Goal: Task Accomplishment & Management: Complete application form

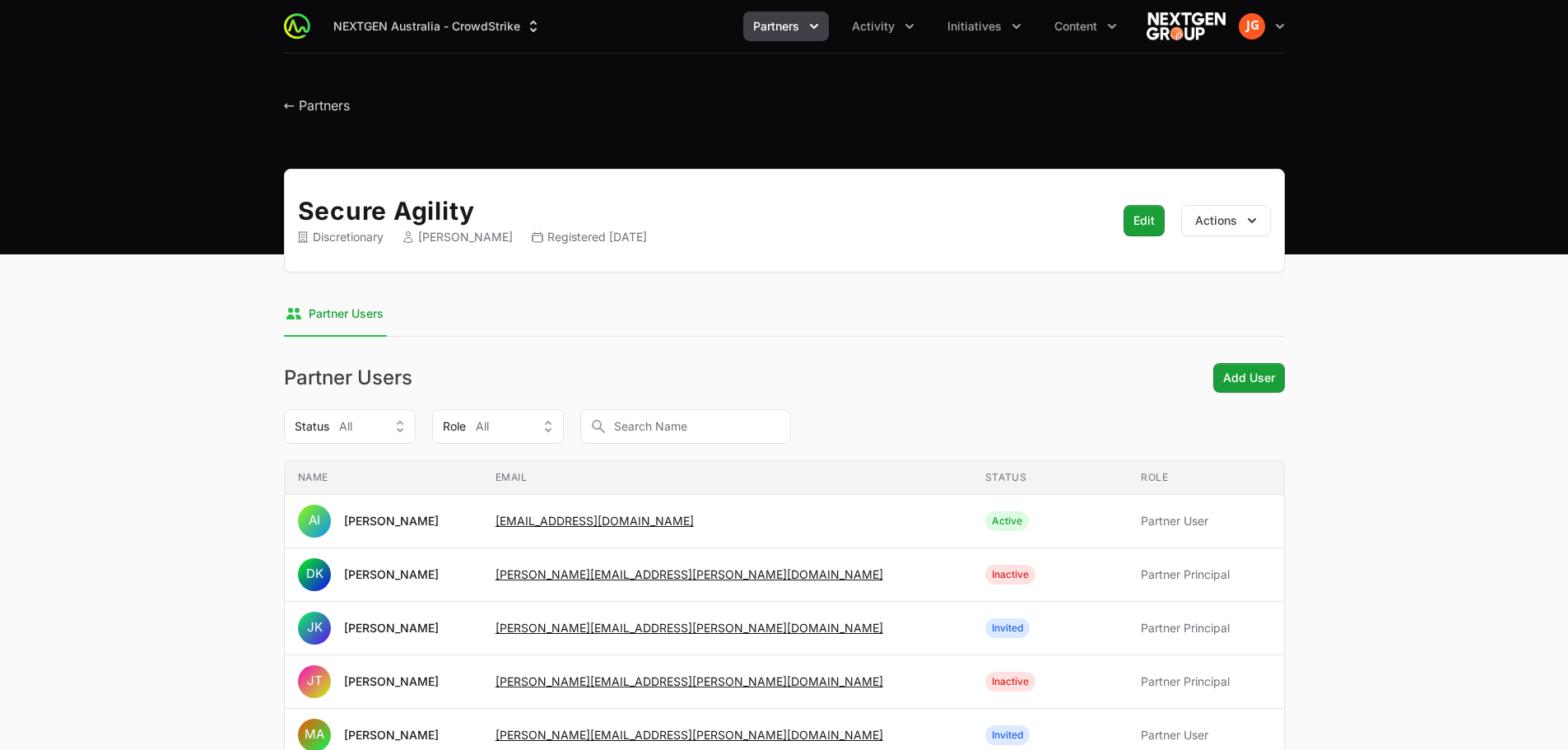
scroll to position [82, 0]
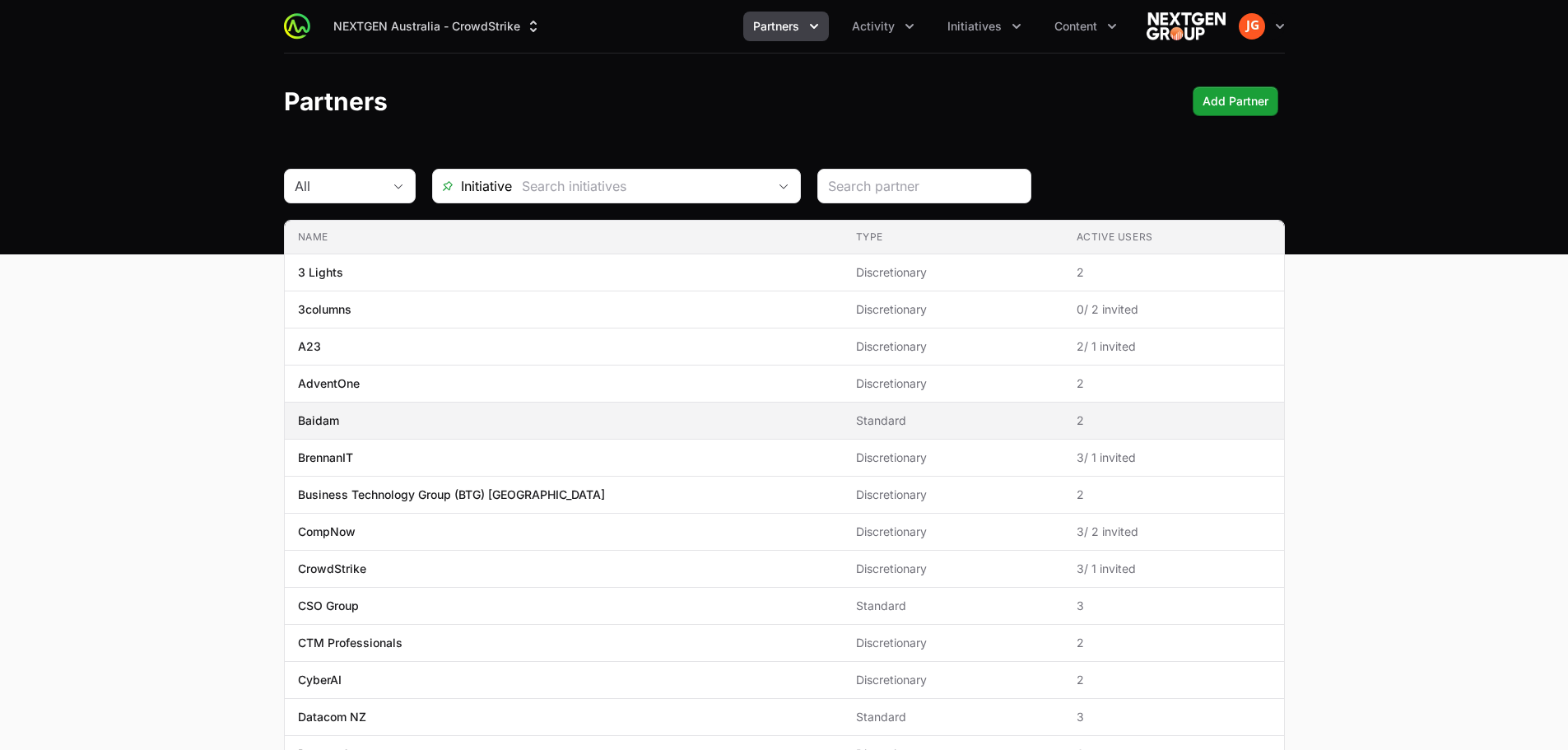
click at [416, 415] on span "Baidam" at bounding box center [563, 421] width 532 height 17
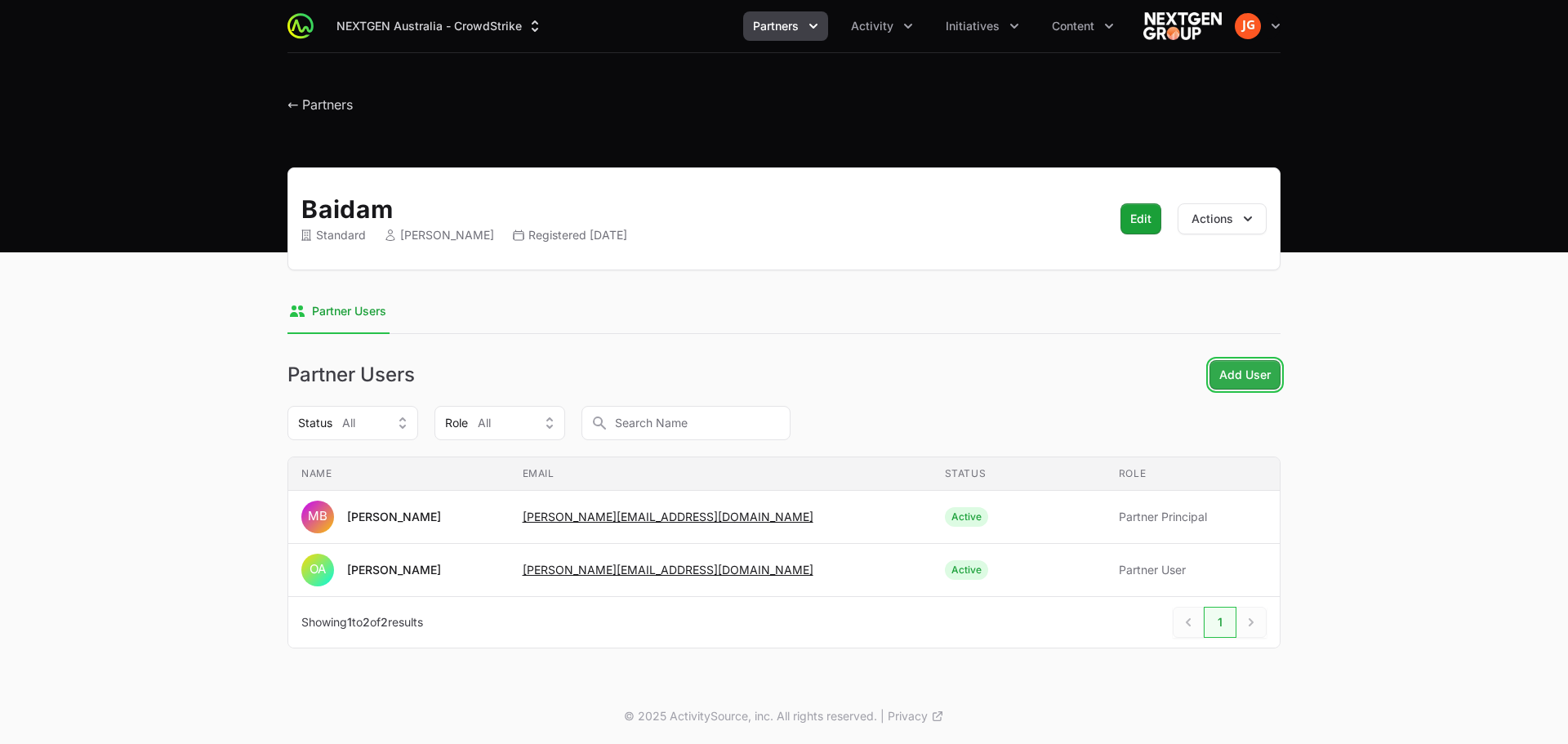
click at [1233, 383] on span "Add User" at bounding box center [1245, 374] width 51 height 19
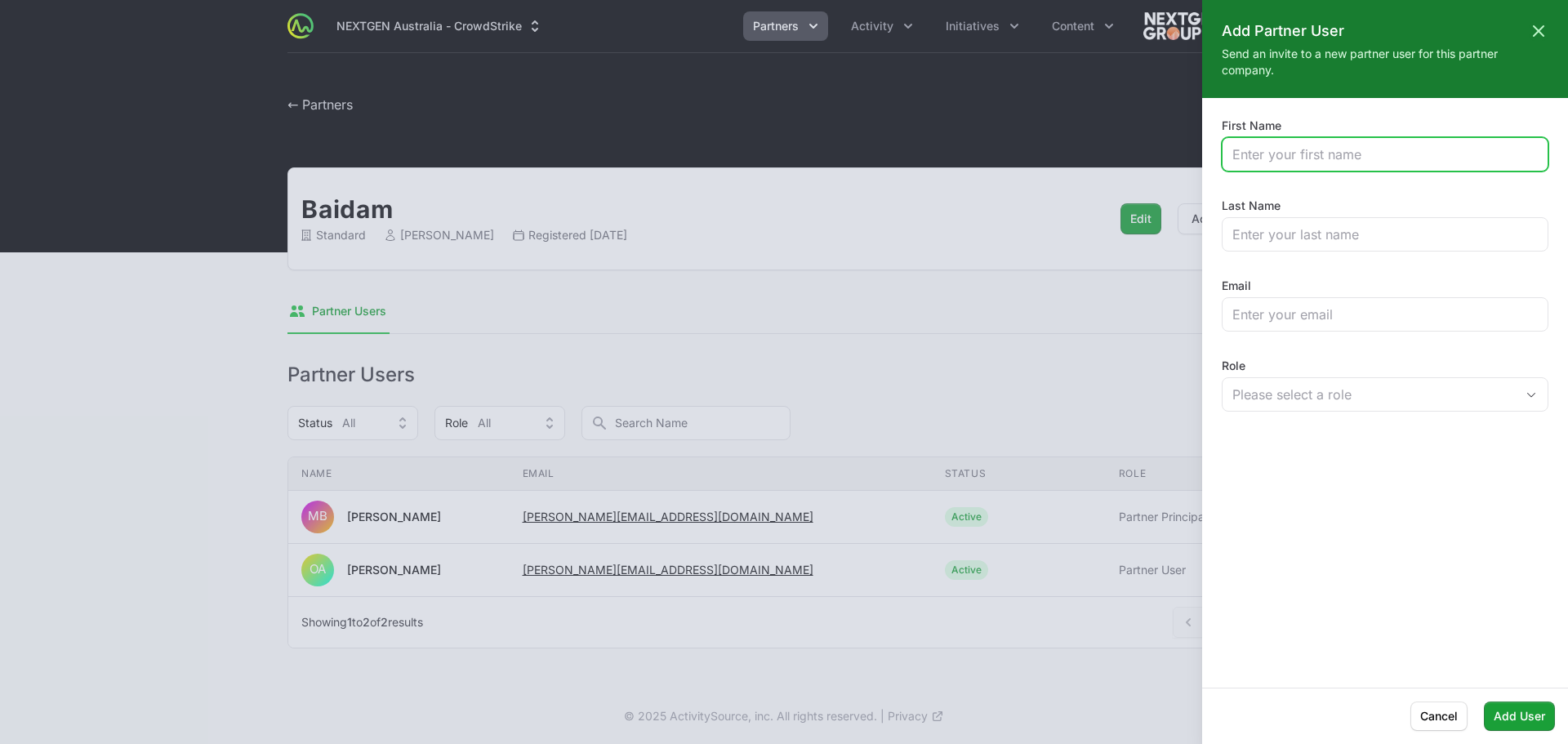
click at [1319, 158] on input "First Name" at bounding box center [1385, 154] width 306 height 19
type input "[PERSON_NAME]"
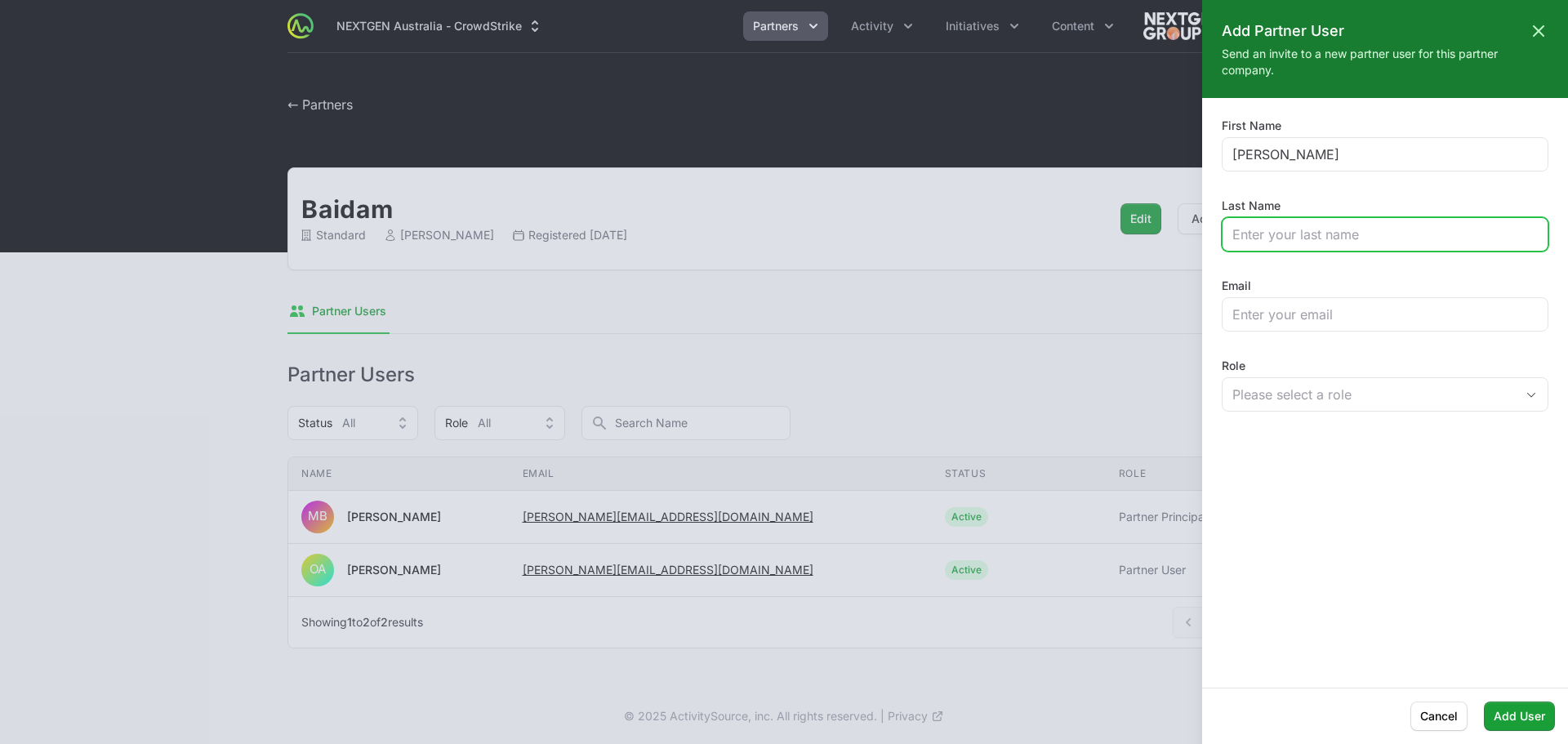
click at [1304, 227] on input "Last Name" at bounding box center [1385, 234] width 306 height 19
type input "[PERSON_NAME]"
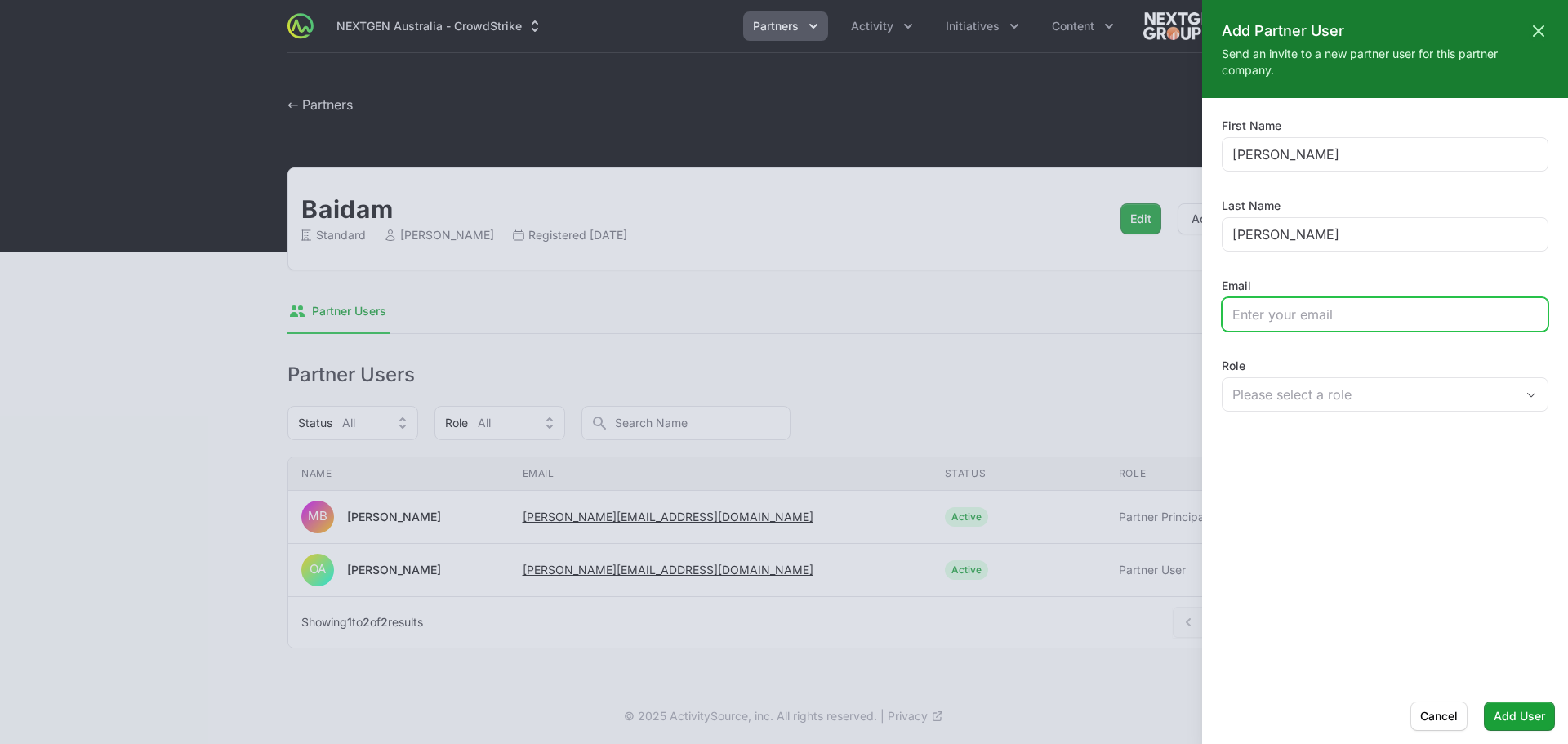
click at [1314, 322] on input "Email" at bounding box center [1385, 314] width 306 height 19
type input "[PERSON_NAME][EMAIL_ADDRESS][DOMAIN_NAME]"
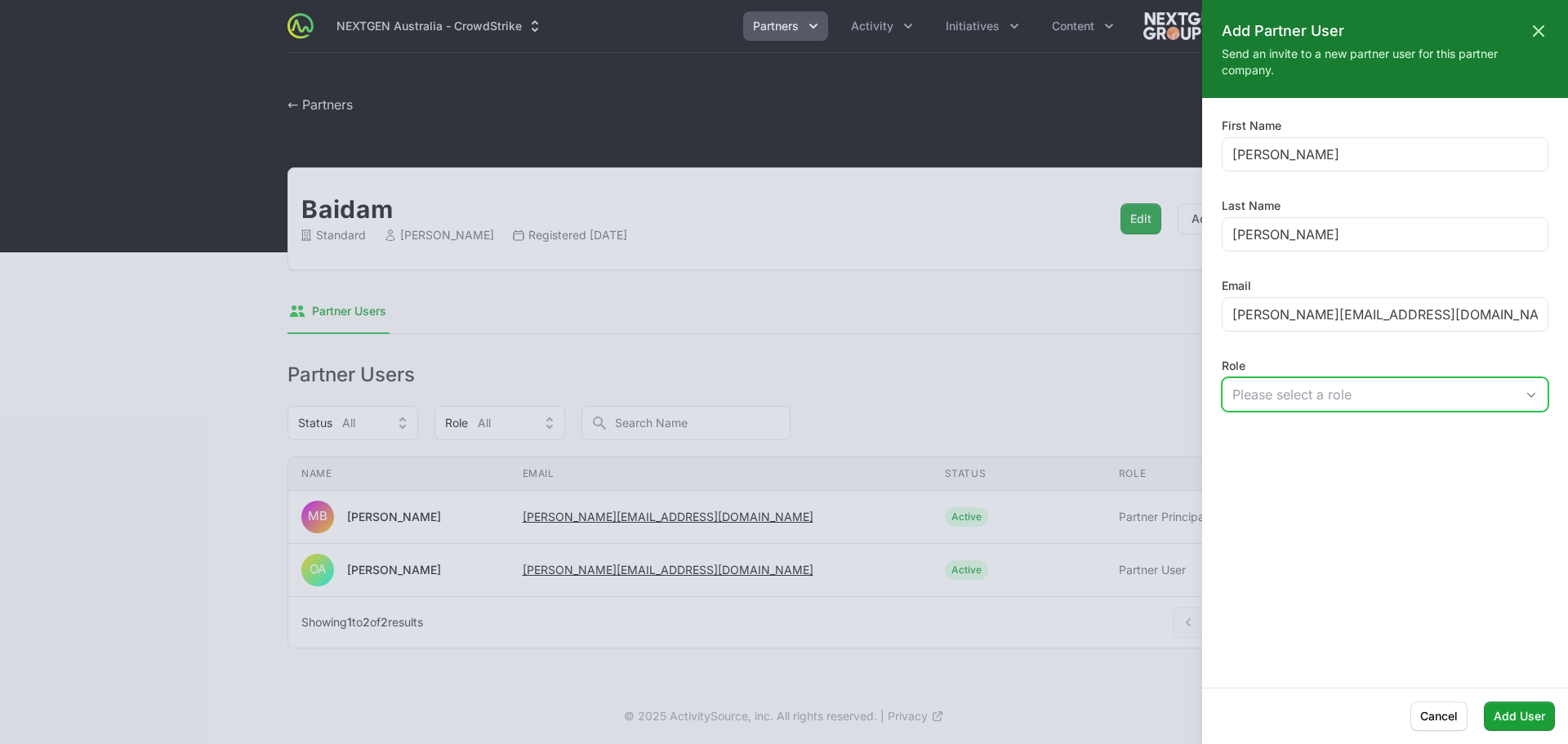
click at [1325, 386] on div "Please select a role" at bounding box center [1373, 394] width 283 height 19
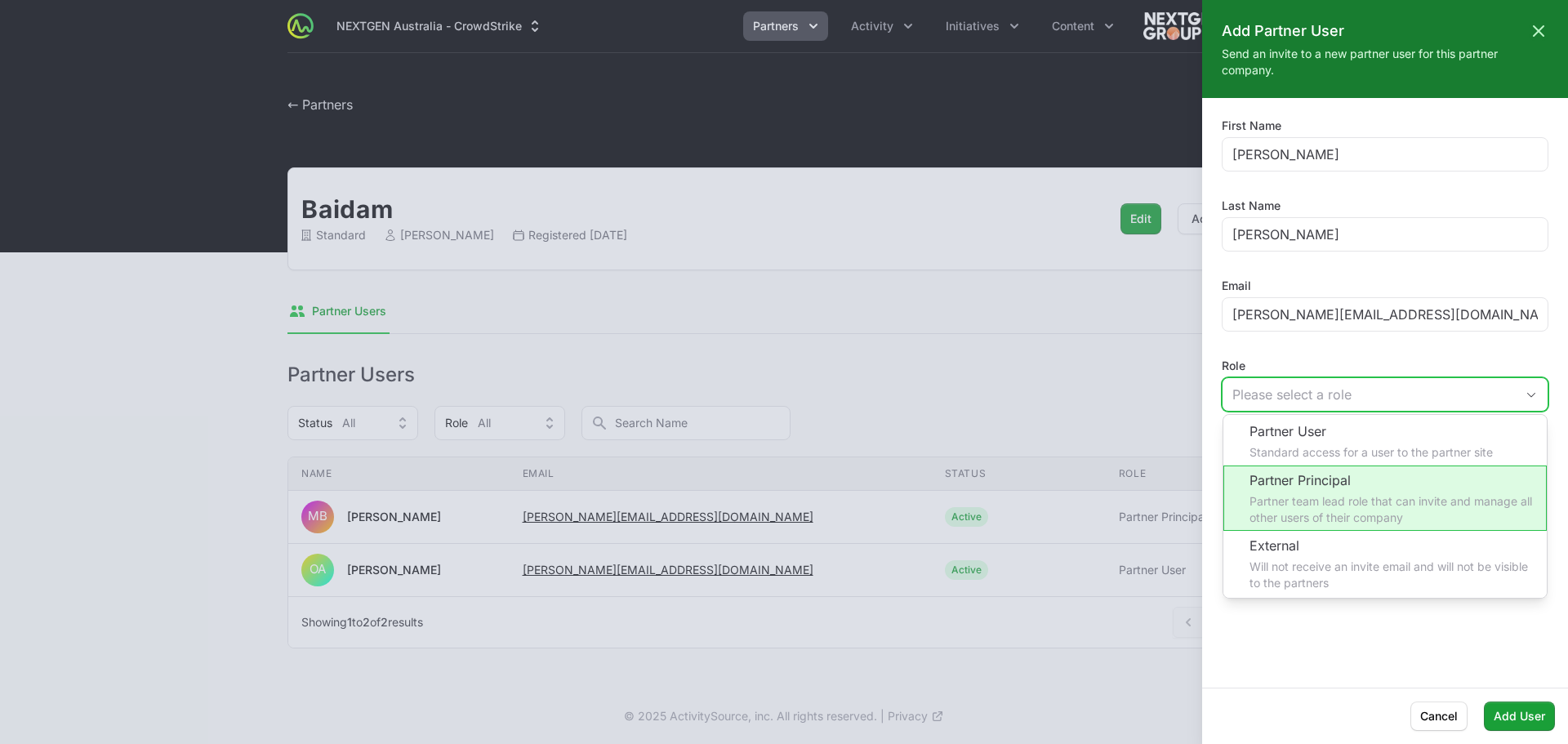
click at [1318, 491] on li "Partner Principal Partner team lead role that can invite and manage all other u…" at bounding box center [1385, 497] width 323 height 65
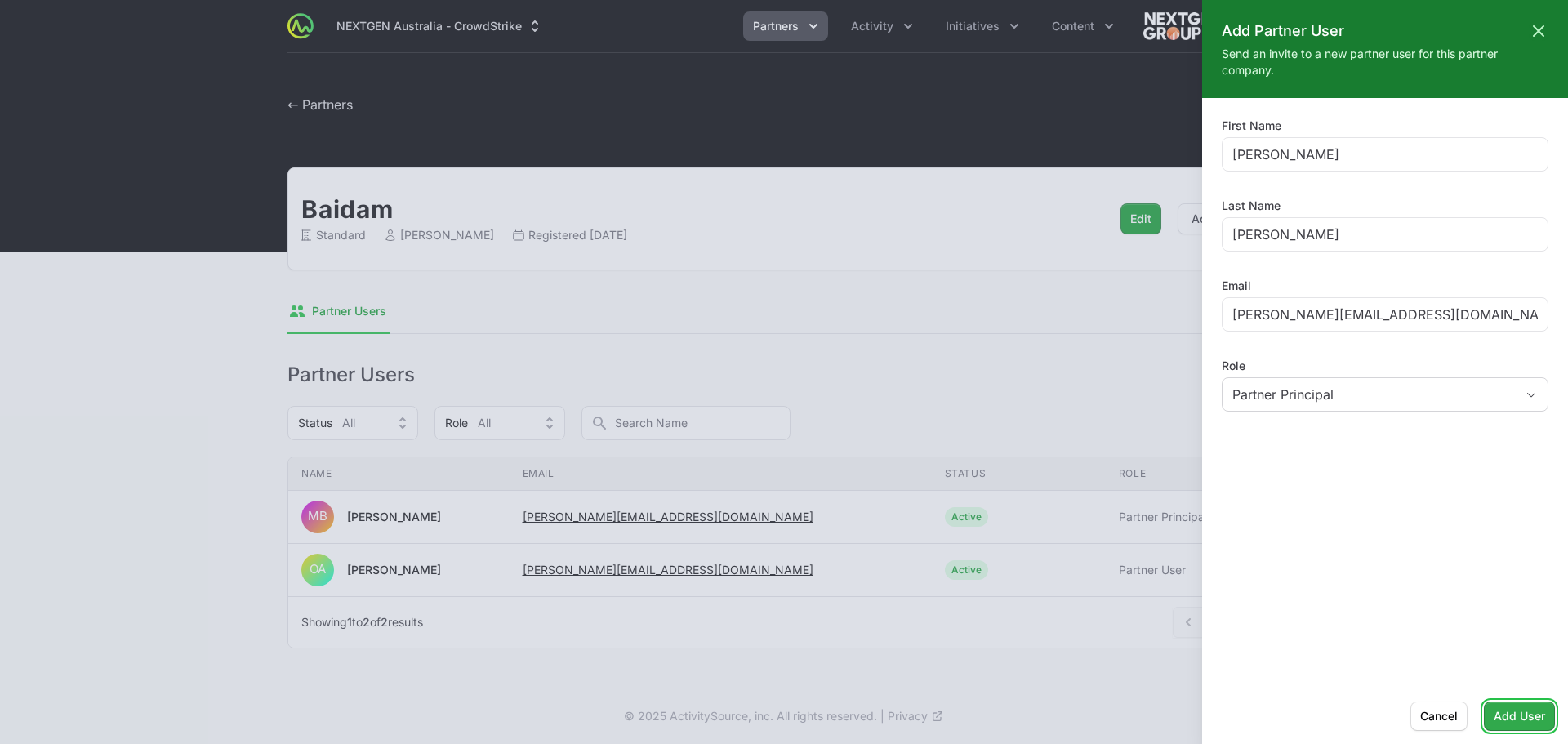
click at [1514, 718] on span "Add User" at bounding box center [1519, 716] width 51 height 19
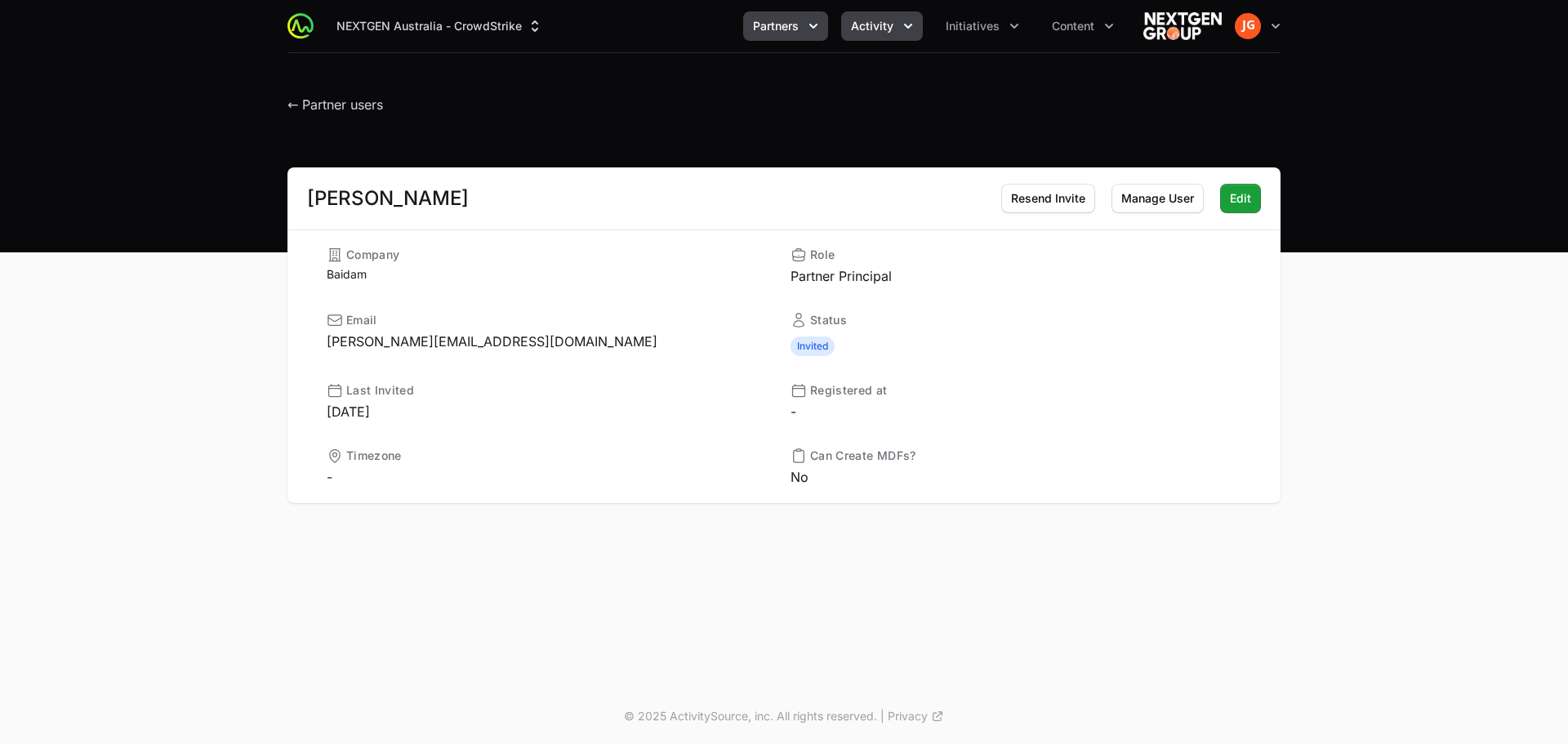
click at [865, 27] on span "Activity" at bounding box center [872, 27] width 42 height 17
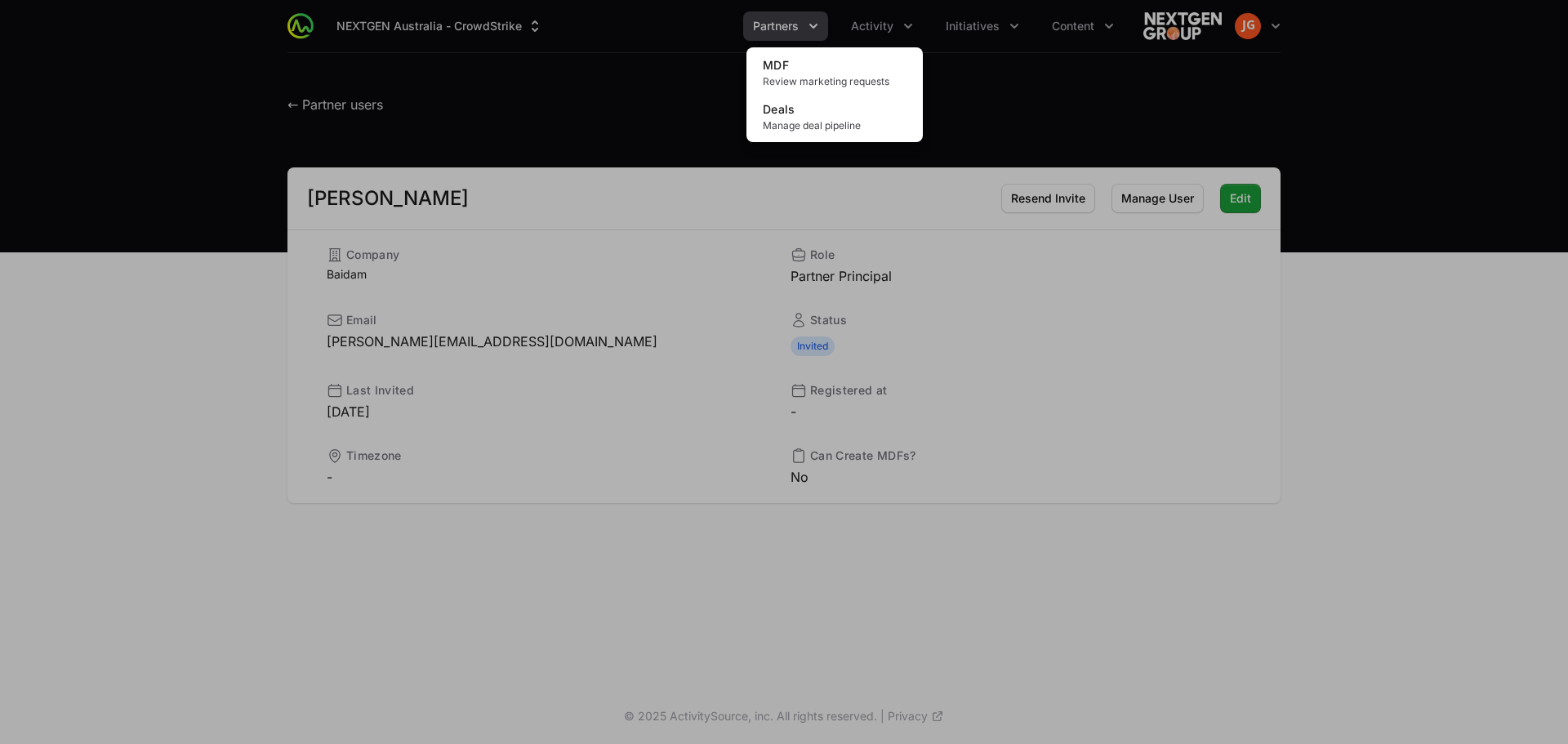
click at [789, 27] on div "Activity menu" at bounding box center [784, 372] width 1568 height 744
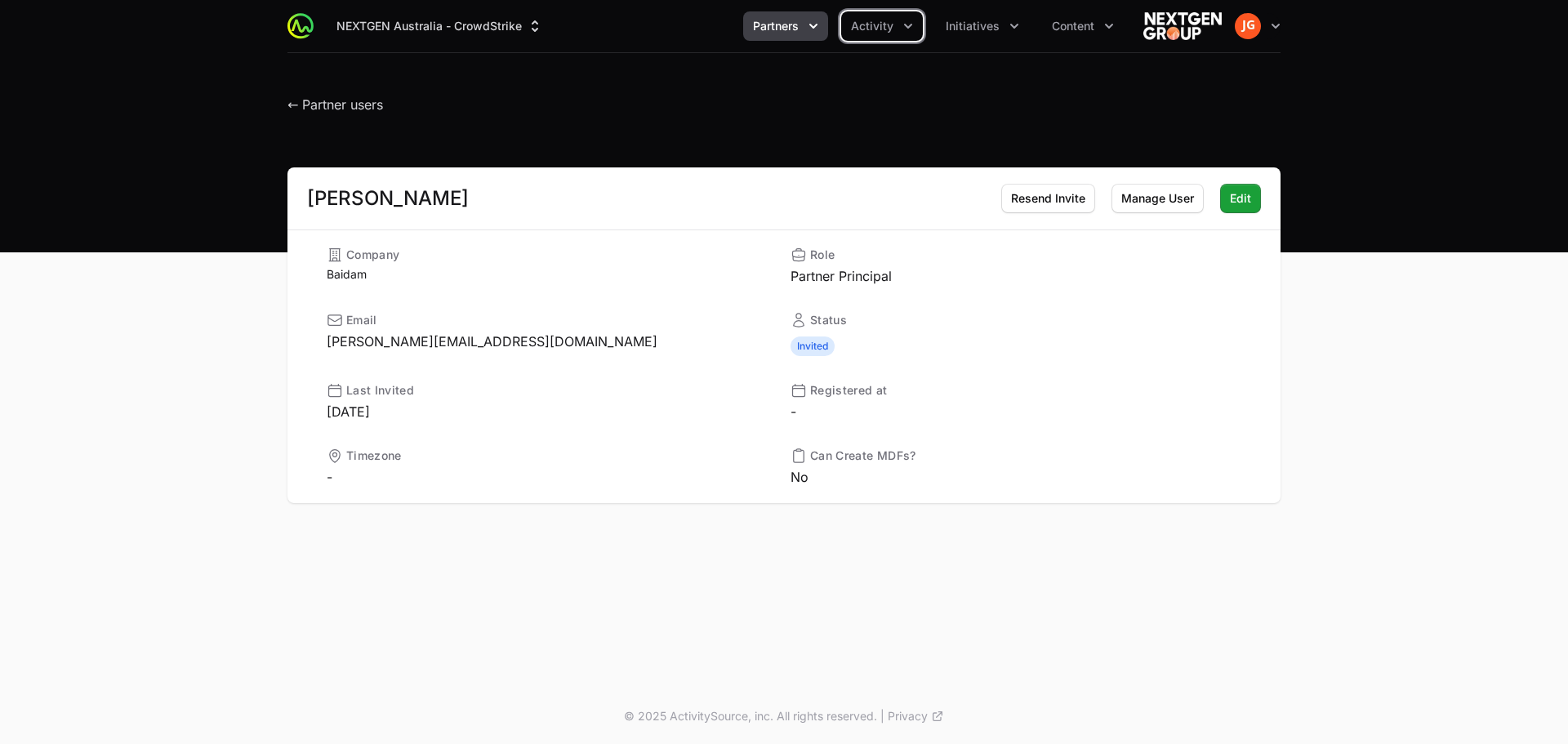
click at [795, 26] on span "Partners" at bounding box center [776, 27] width 46 height 17
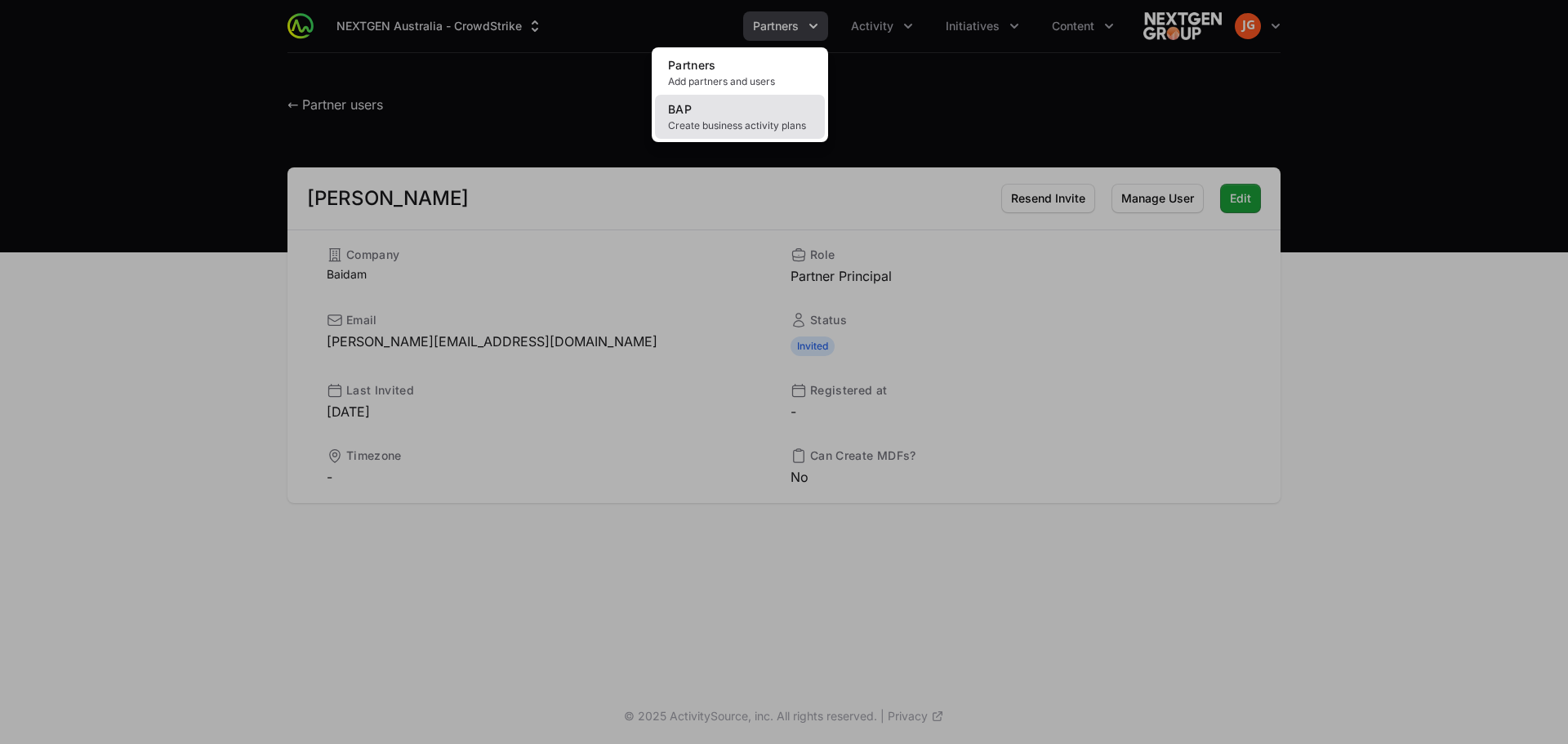
click at [780, 130] on span "Create business activity plans" at bounding box center [740, 126] width 144 height 13
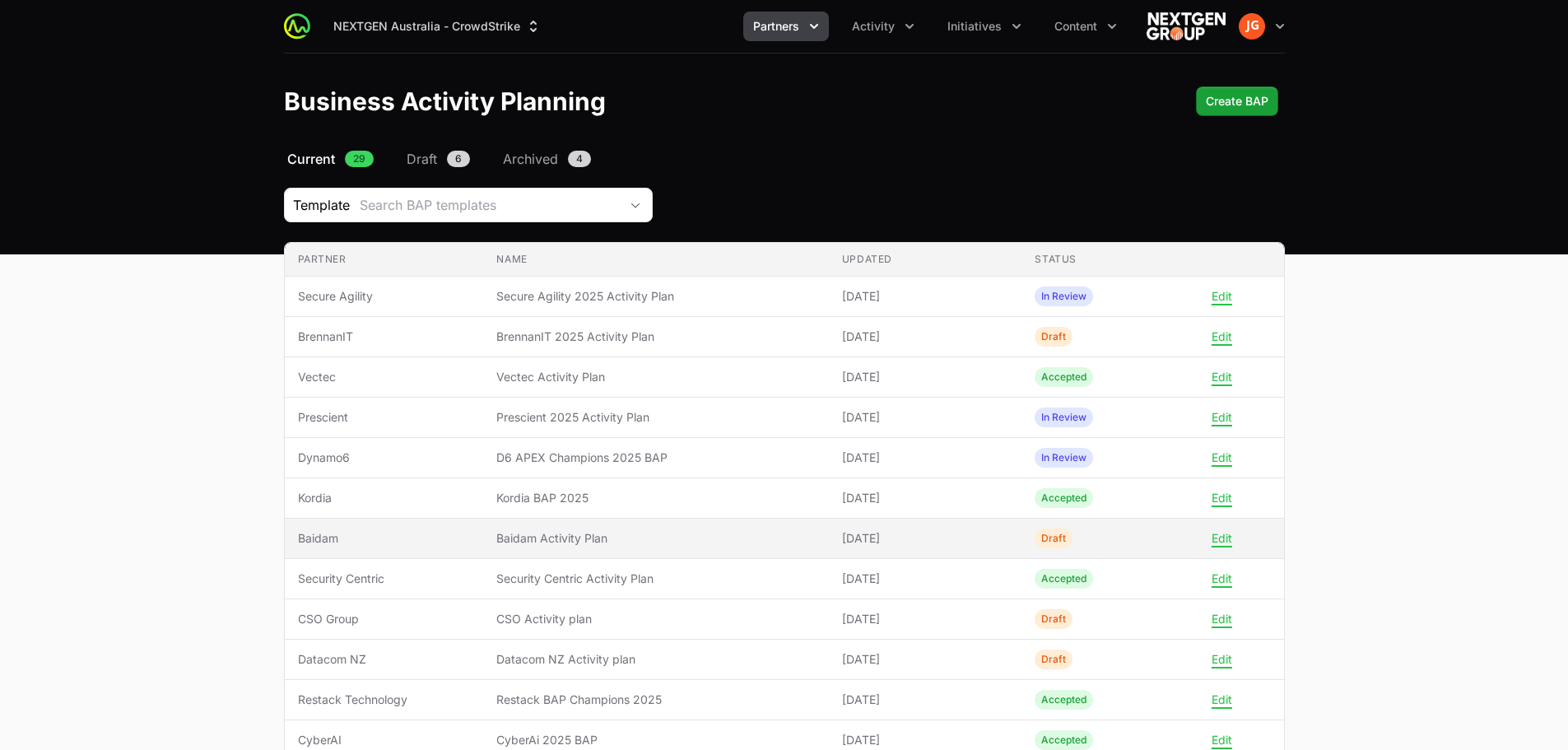
click at [623, 541] on span "Baidam Activity Plan" at bounding box center [656, 538] width 318 height 17
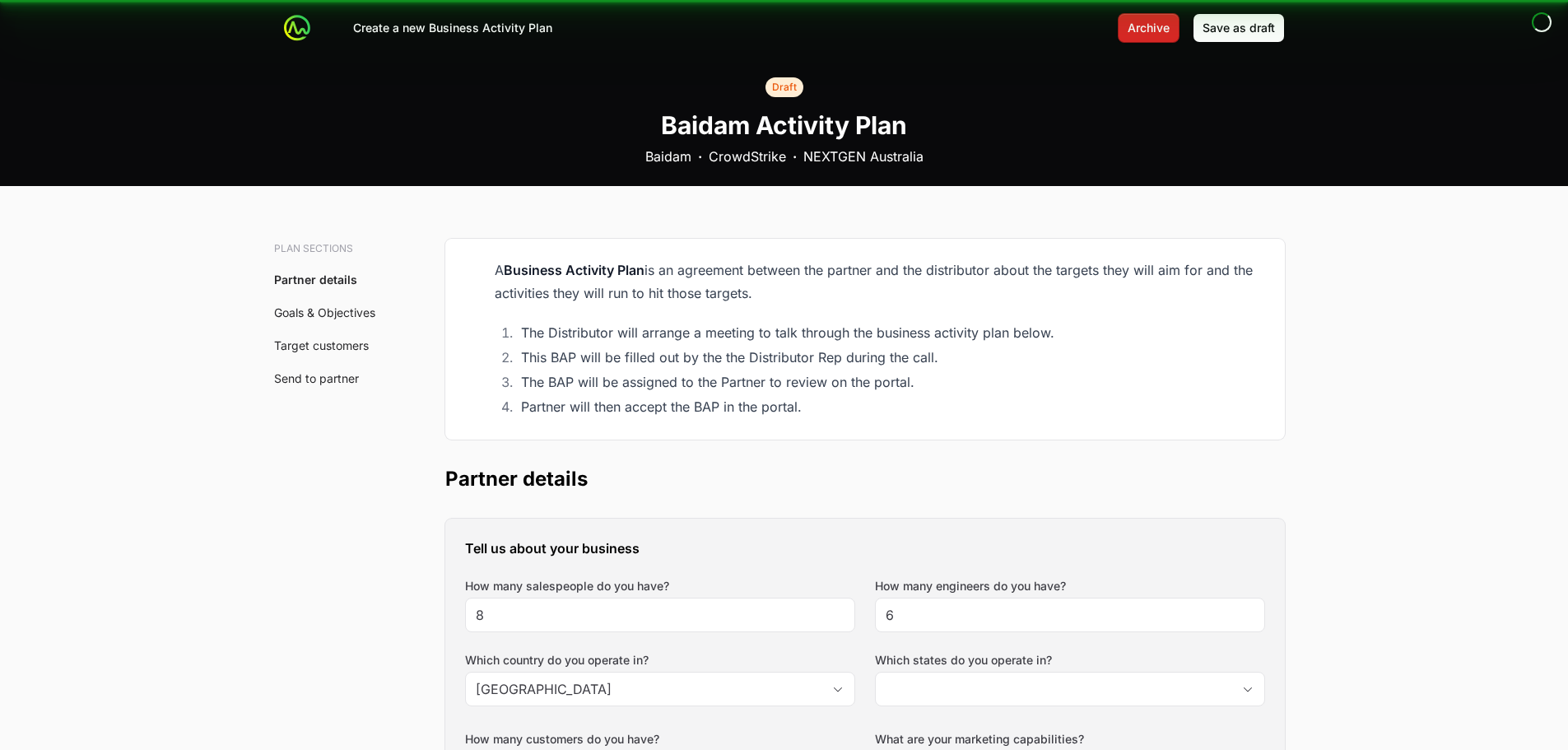
type input "[GEOGRAPHIC_DATA], [GEOGRAPHIC_DATA], [GEOGRAPHIC_DATA], [GEOGRAPHIC_DATA], [GE…"
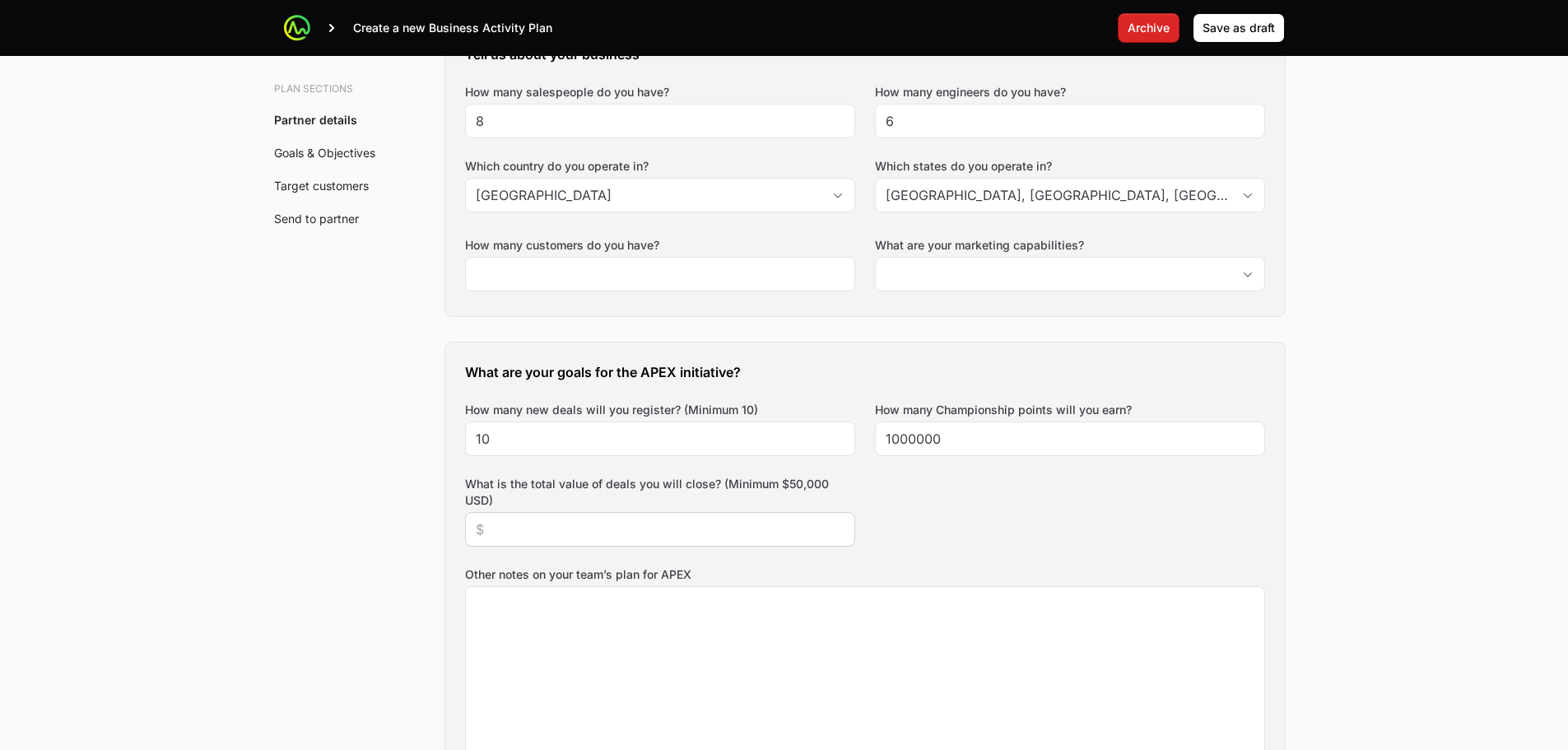
scroll to position [576, 0]
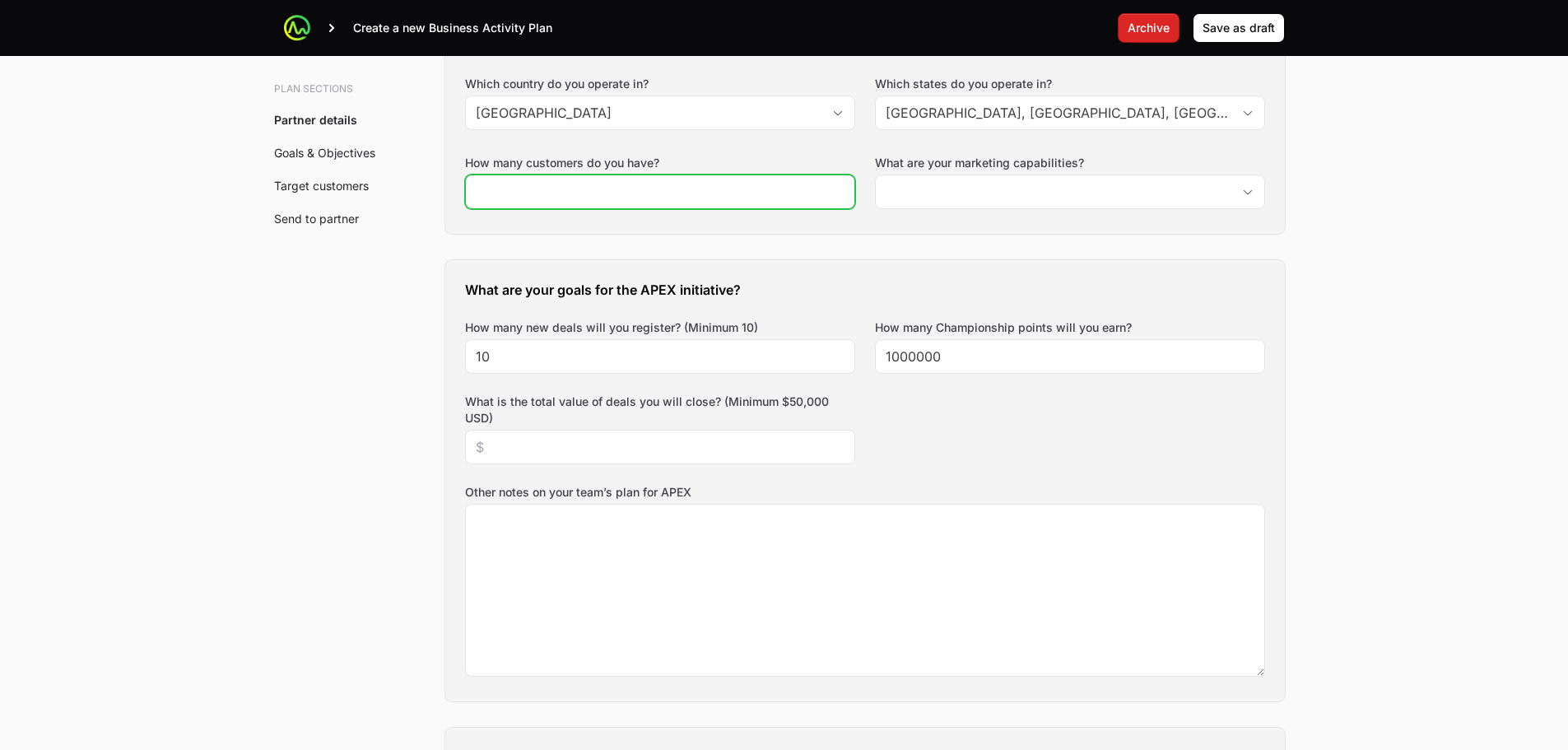
click at [687, 190] on input "How many customers do you have?" at bounding box center [660, 191] width 369 height 19
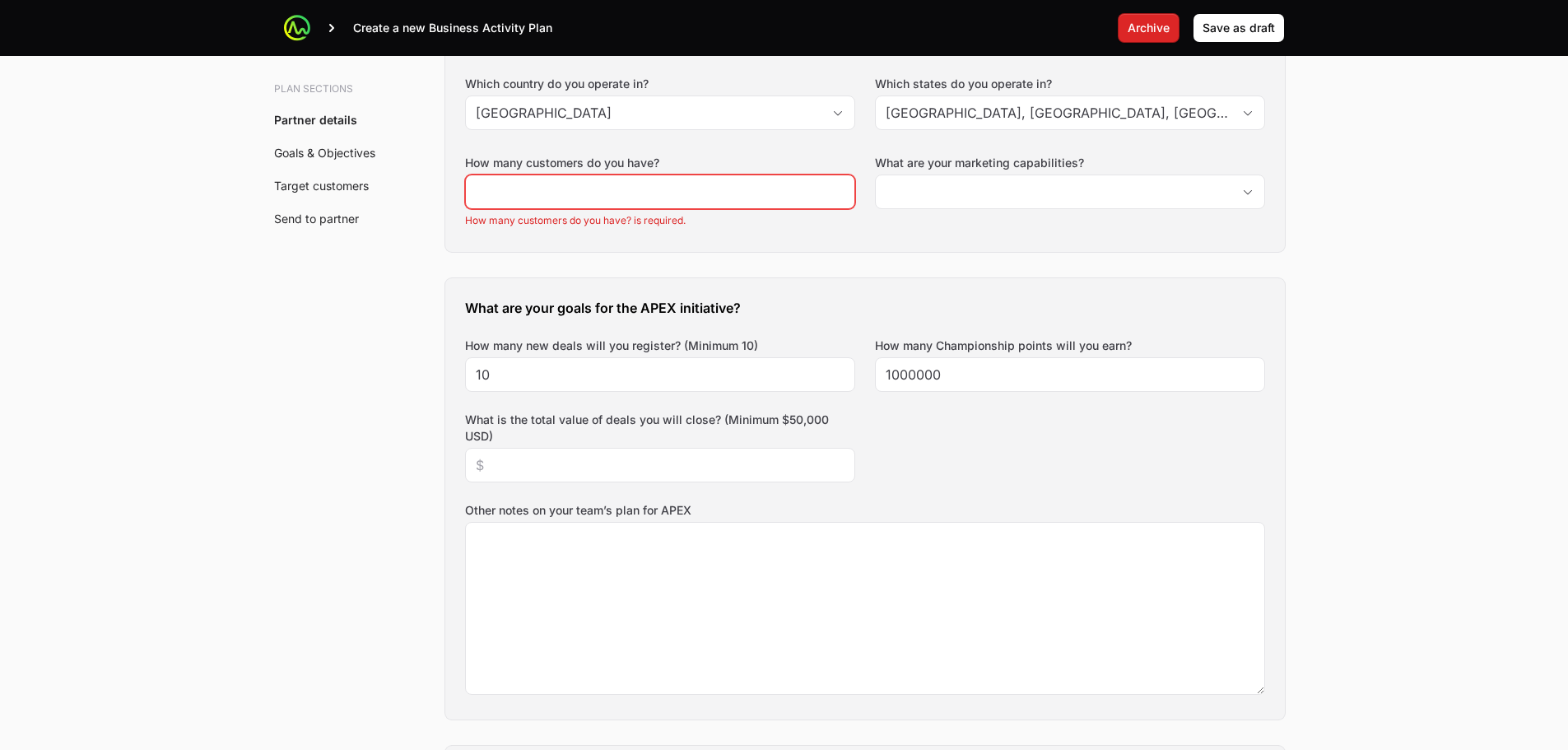
click at [562, 243] on div "Tell us about your business How many salespeople do you have? 8 How many engine…" at bounding box center [865, 97] width 840 height 310
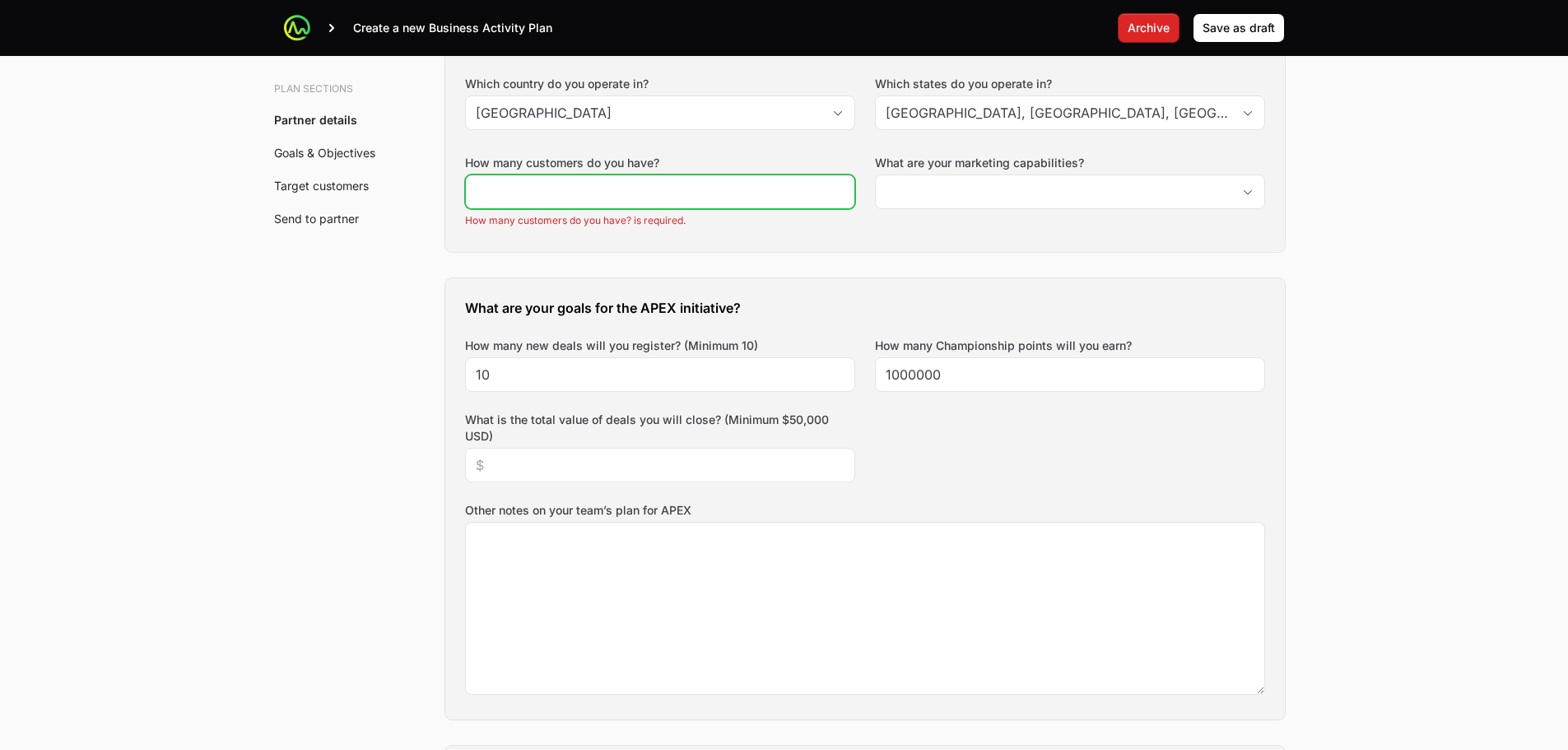
click at [723, 197] on input "How many customers do you have?" at bounding box center [660, 191] width 369 height 19
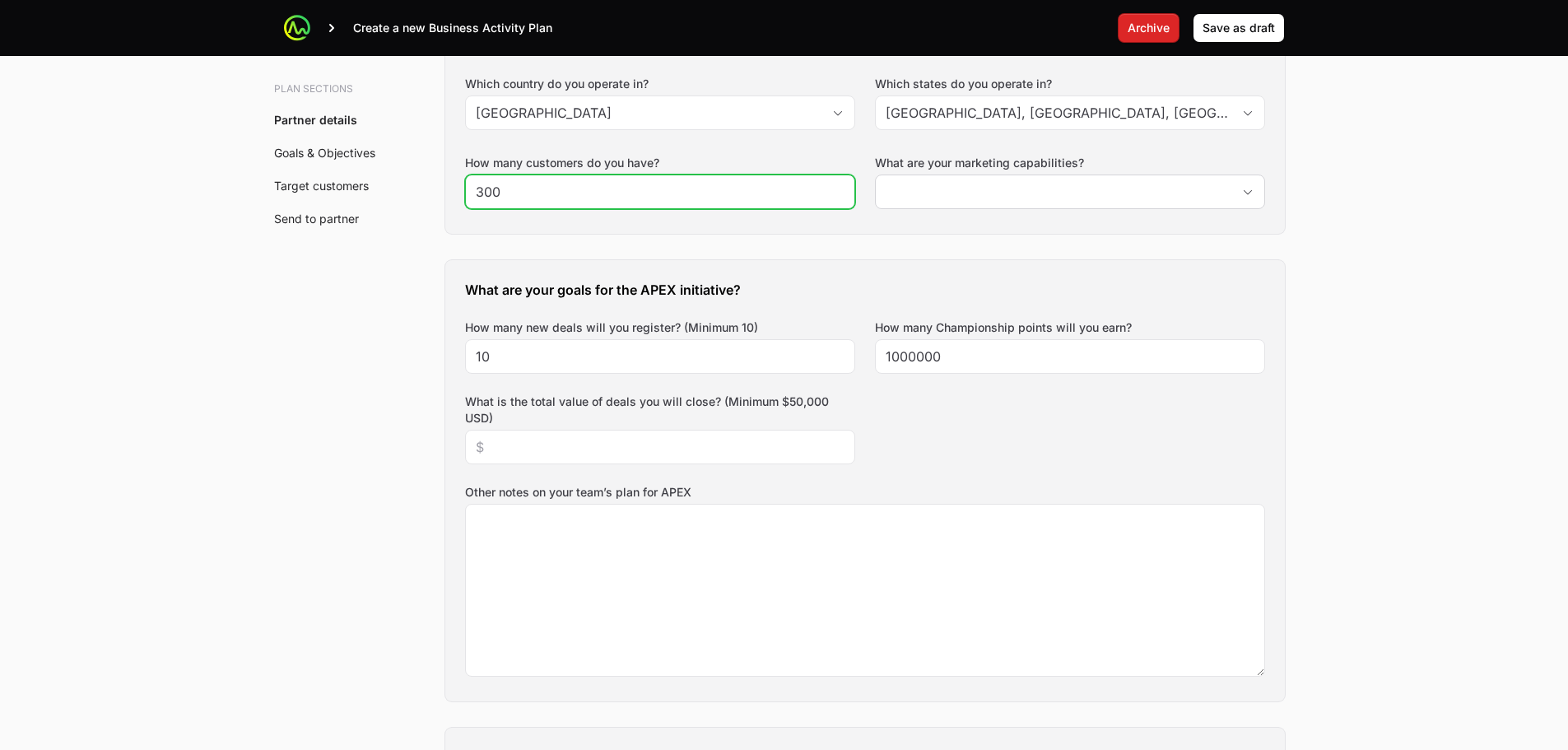
type input "300"
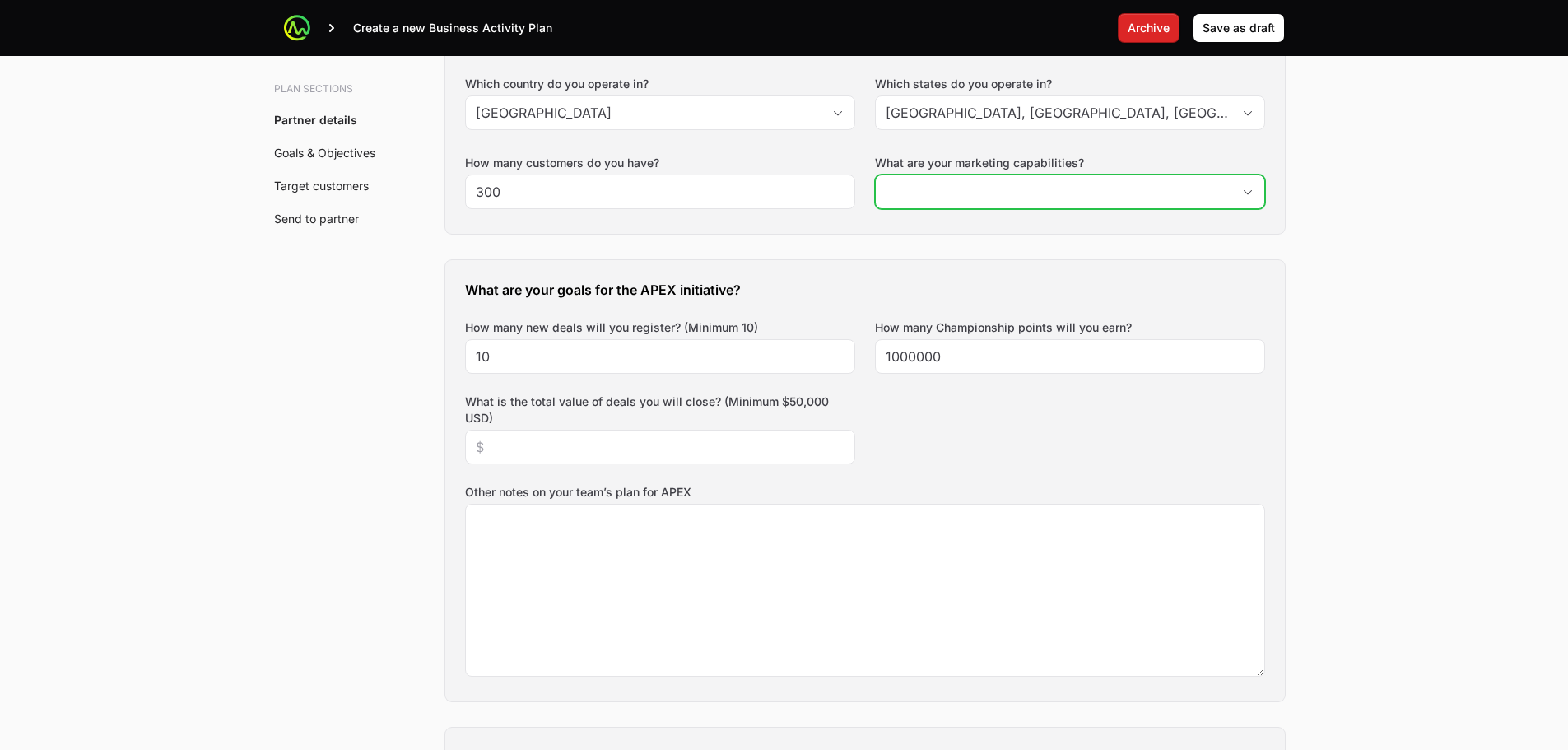
click at [1014, 180] on input "What are your marketing capabilities?" at bounding box center [1054, 192] width 355 height 33
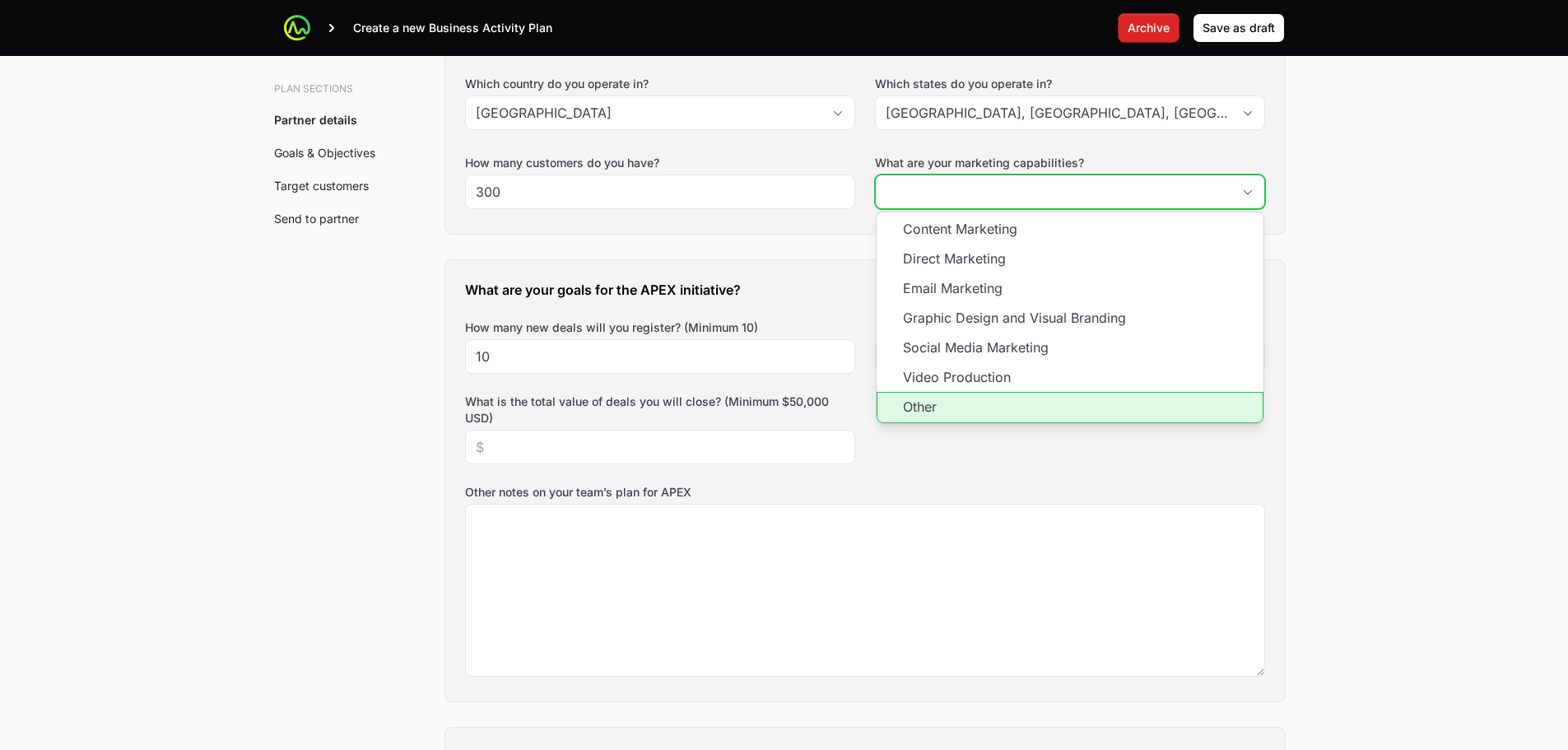
click at [957, 406] on li "Other" at bounding box center [1070, 408] width 387 height 31
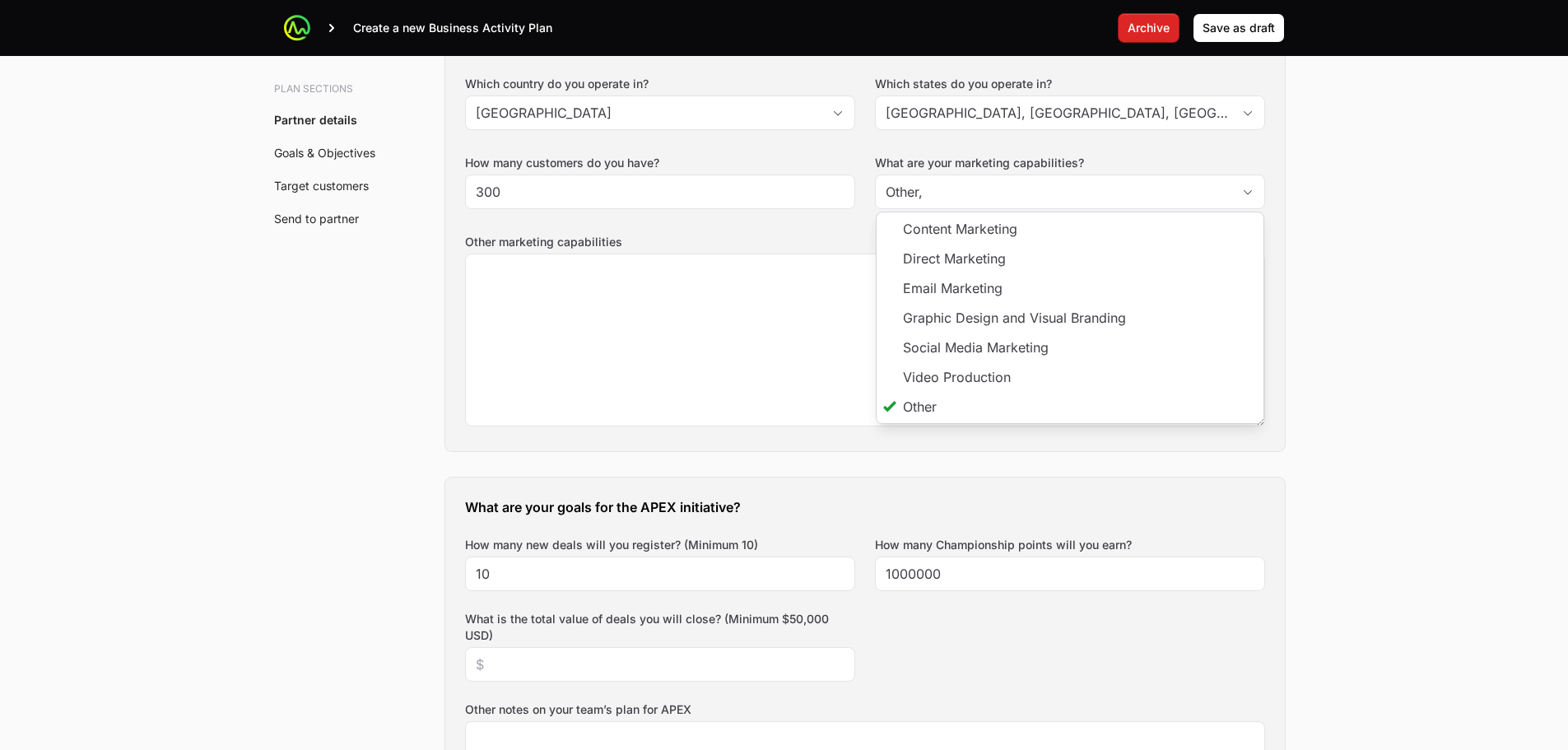
type input "Other"
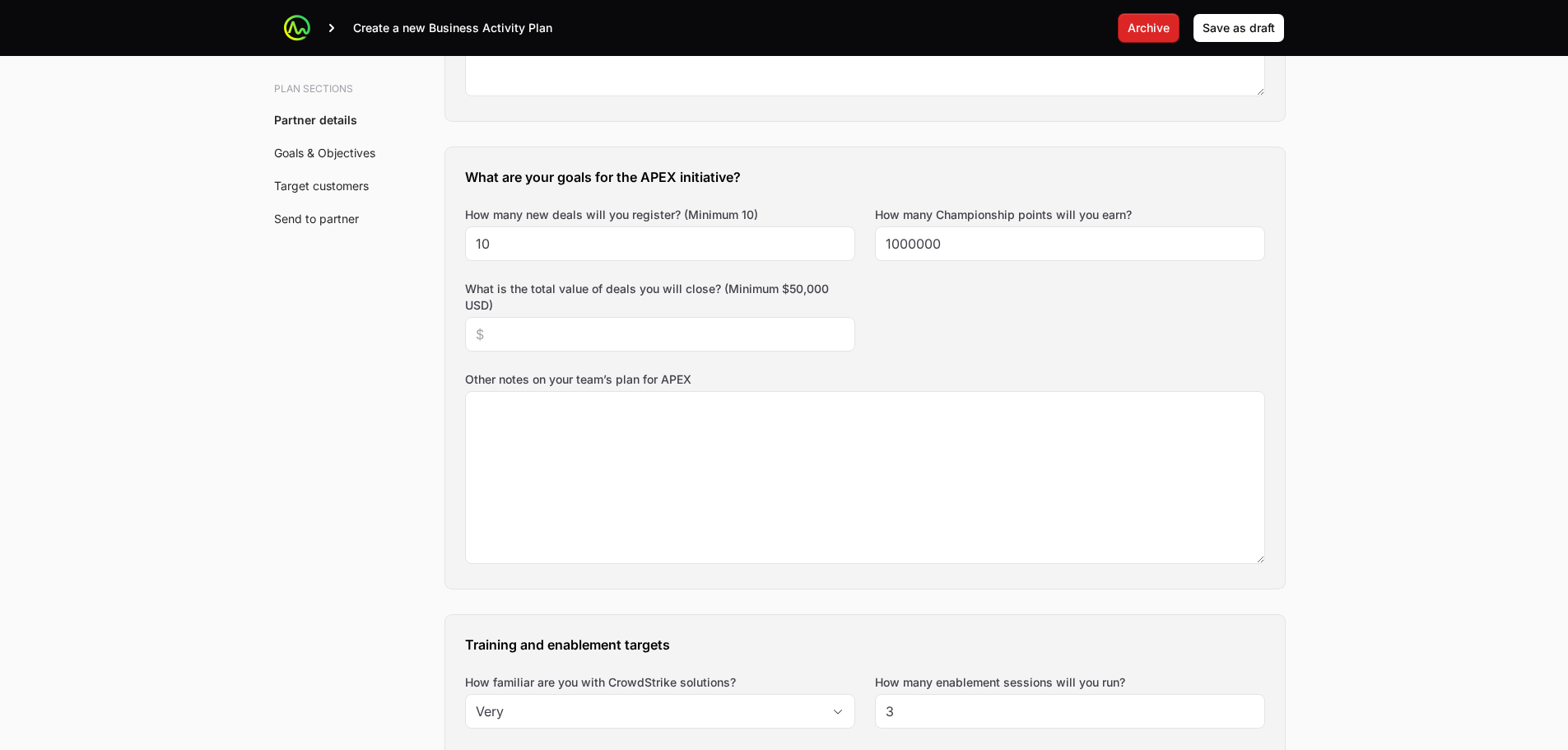
scroll to position [905, 0]
click at [565, 339] on input "What is the total value of deals you will close? (Minimum $50,000 USD)" at bounding box center [660, 335] width 369 height 19
type input "$50,000"
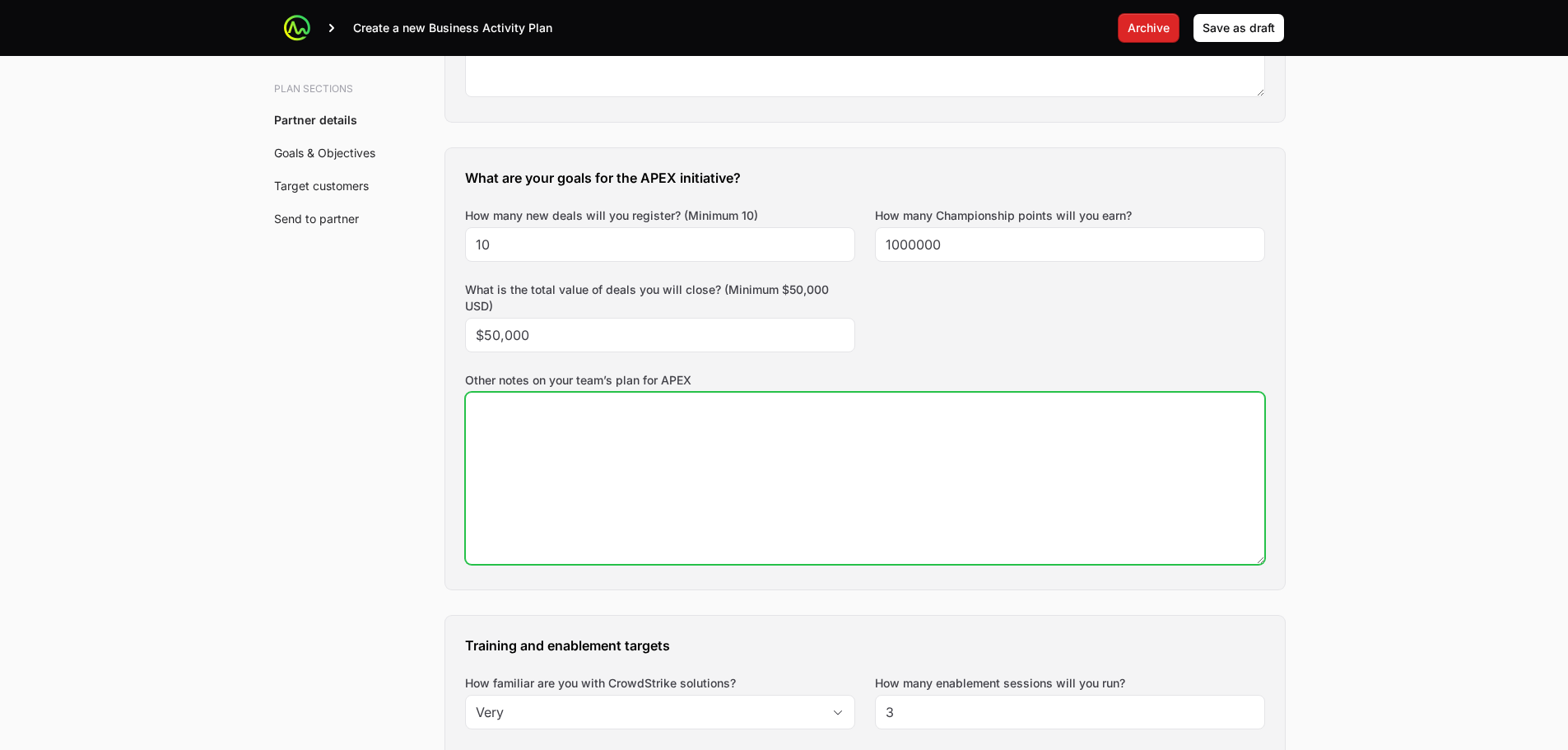
click at [972, 449] on textarea "Other notes on your team’s plan for APEX" at bounding box center [865, 478] width 798 height 171
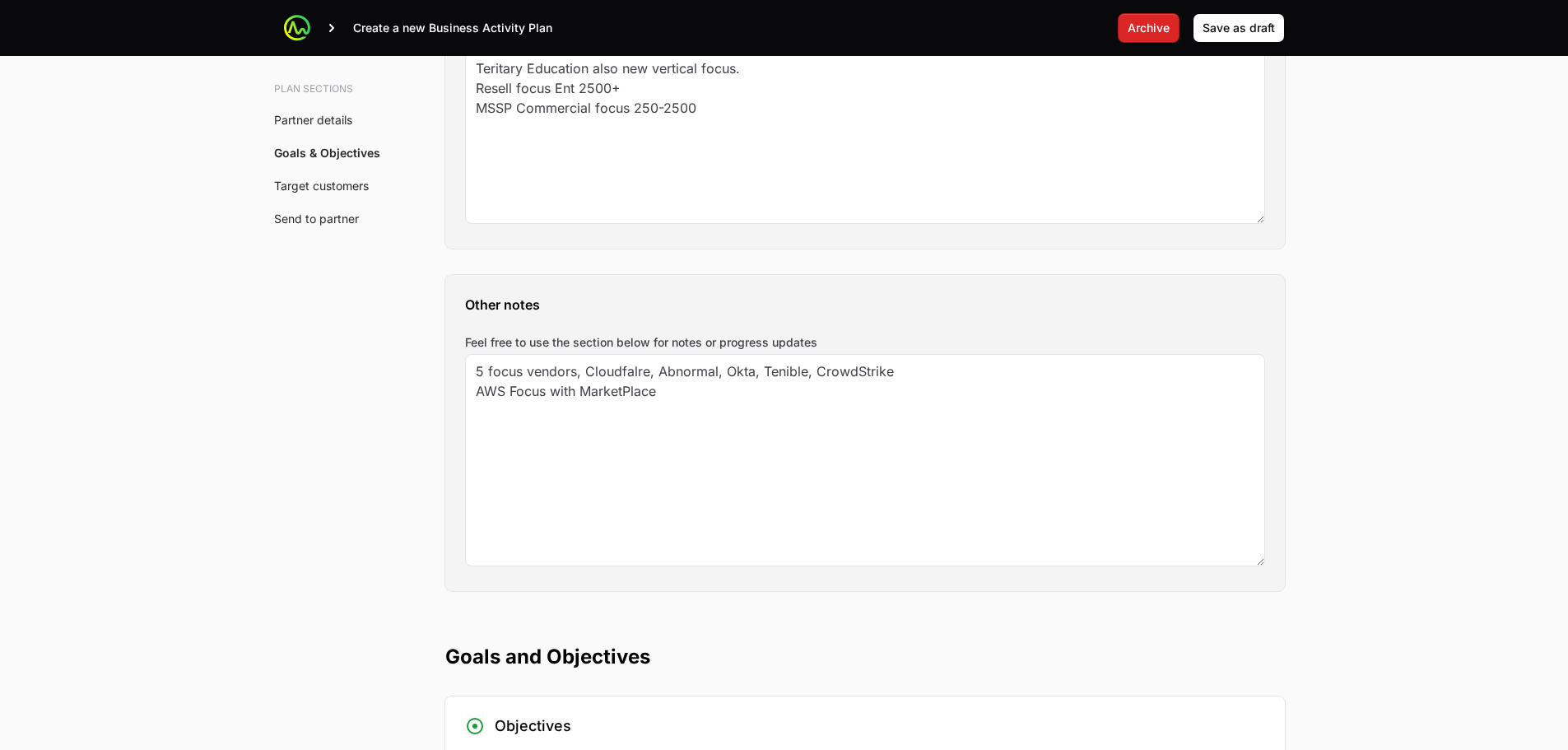
scroll to position [2551, 0]
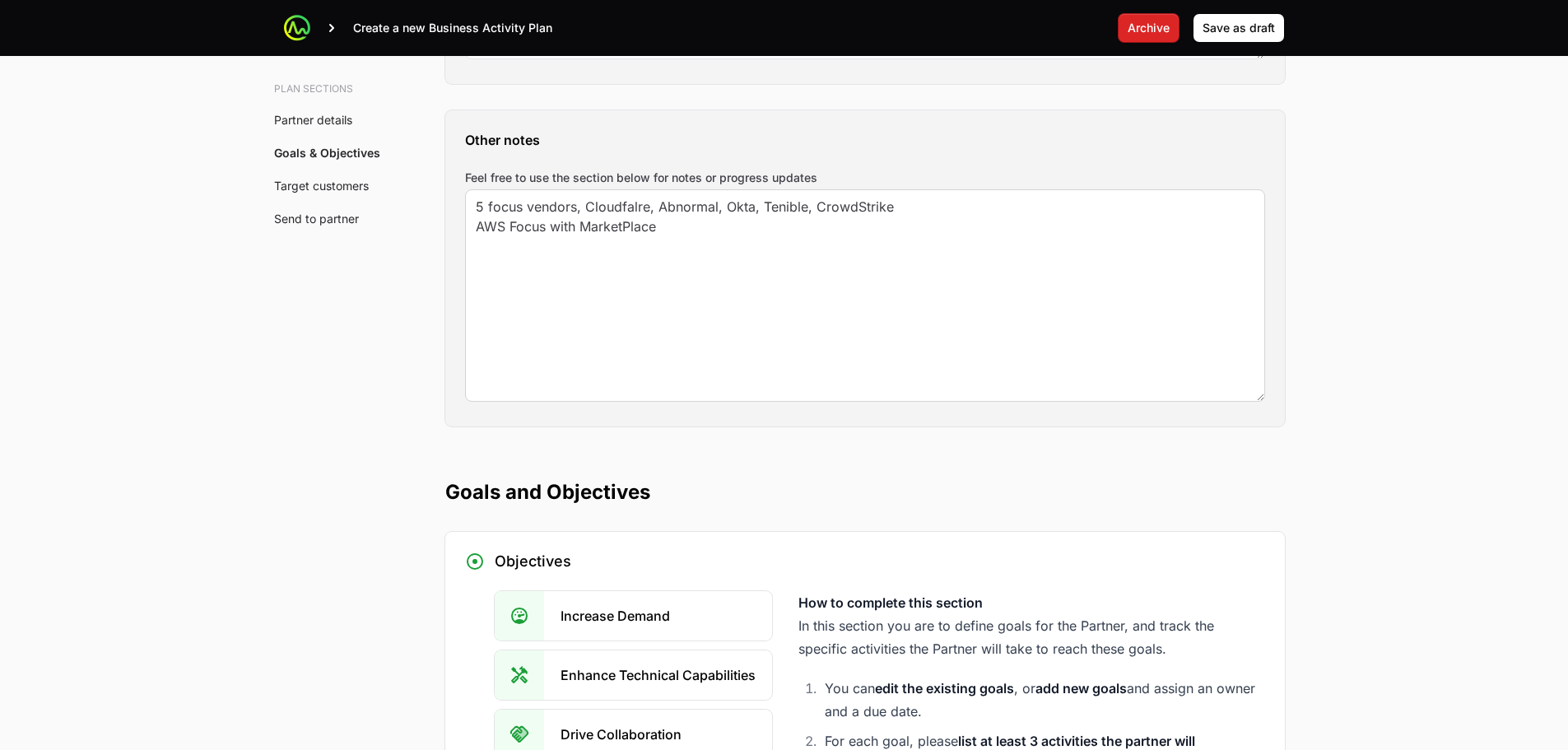
type textarea "-"
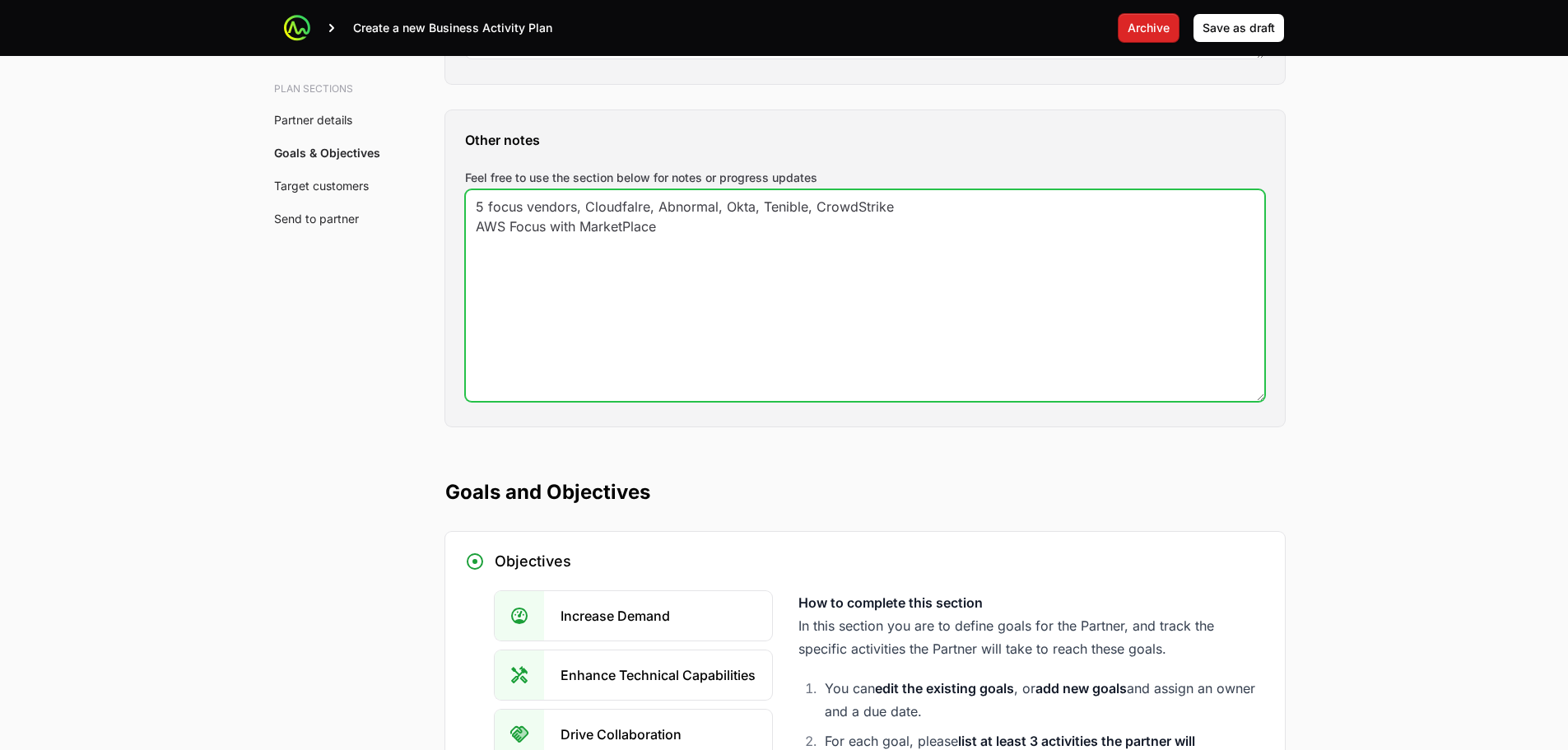
click at [635, 207] on textarea "5 focus vendors, Cloudfalre, Abnormal, Okta, Tenible, CrowdStrike AWS Focus wit…" at bounding box center [865, 296] width 798 height 211
click at [618, 229] on textarea "5 focus vendors, Cloudfalre, Abnormal, Okta, Tenible, CrowdStrike AWS Focus wit…" at bounding box center [865, 296] width 798 height 211
type textarea "5 focus vendors, Cloudflare, Abnormal, Okta, Tenable, CrowdStrike AWS Focus wit…"
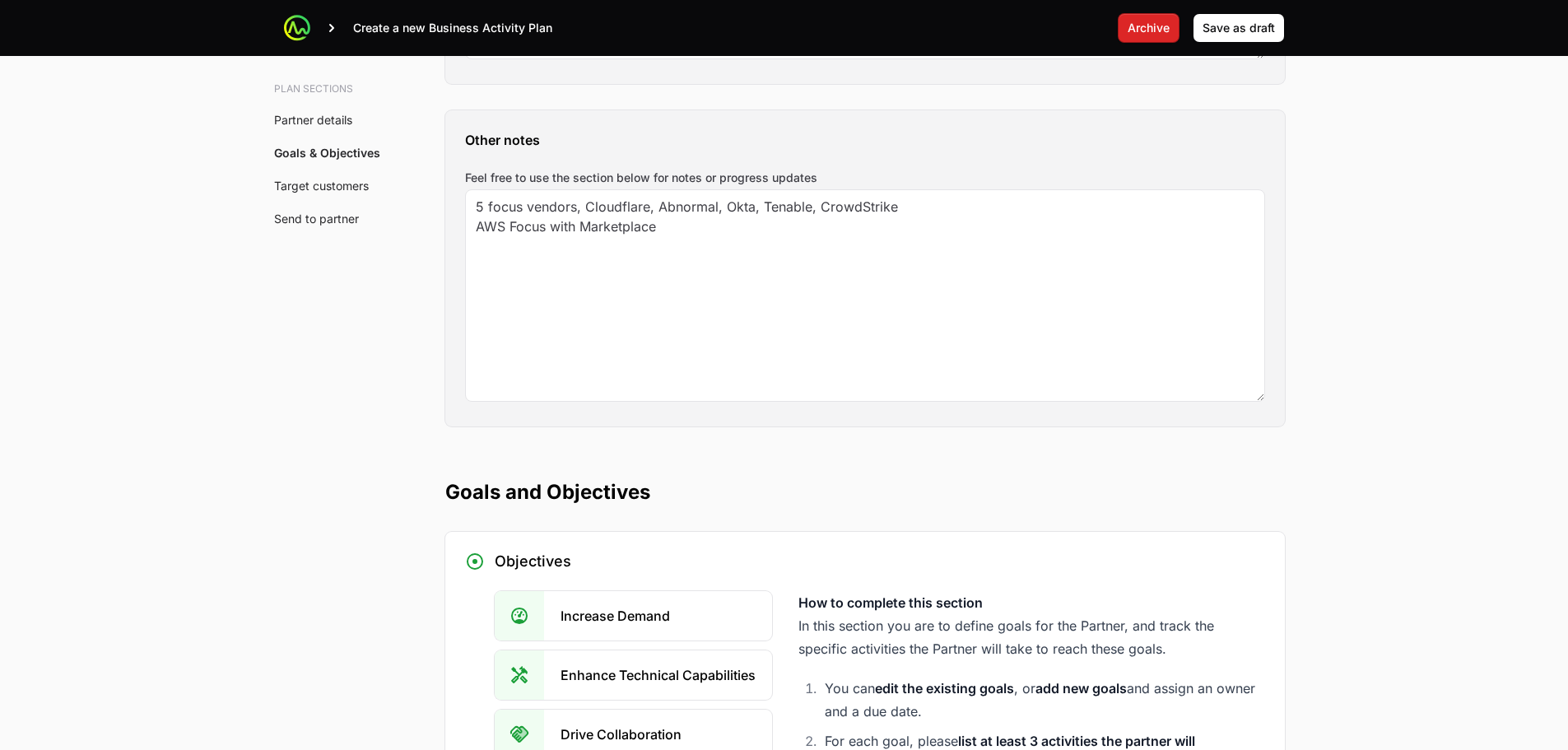
drag, startPoint x: 396, startPoint y: 301, endPoint x: 417, endPoint y: 304, distance: 21.2
click at [396, 303] on div "Plan sections Partner details Goals & Objectives Target customers Send to partn…" at bounding box center [784, 199] width 1054 height 5130
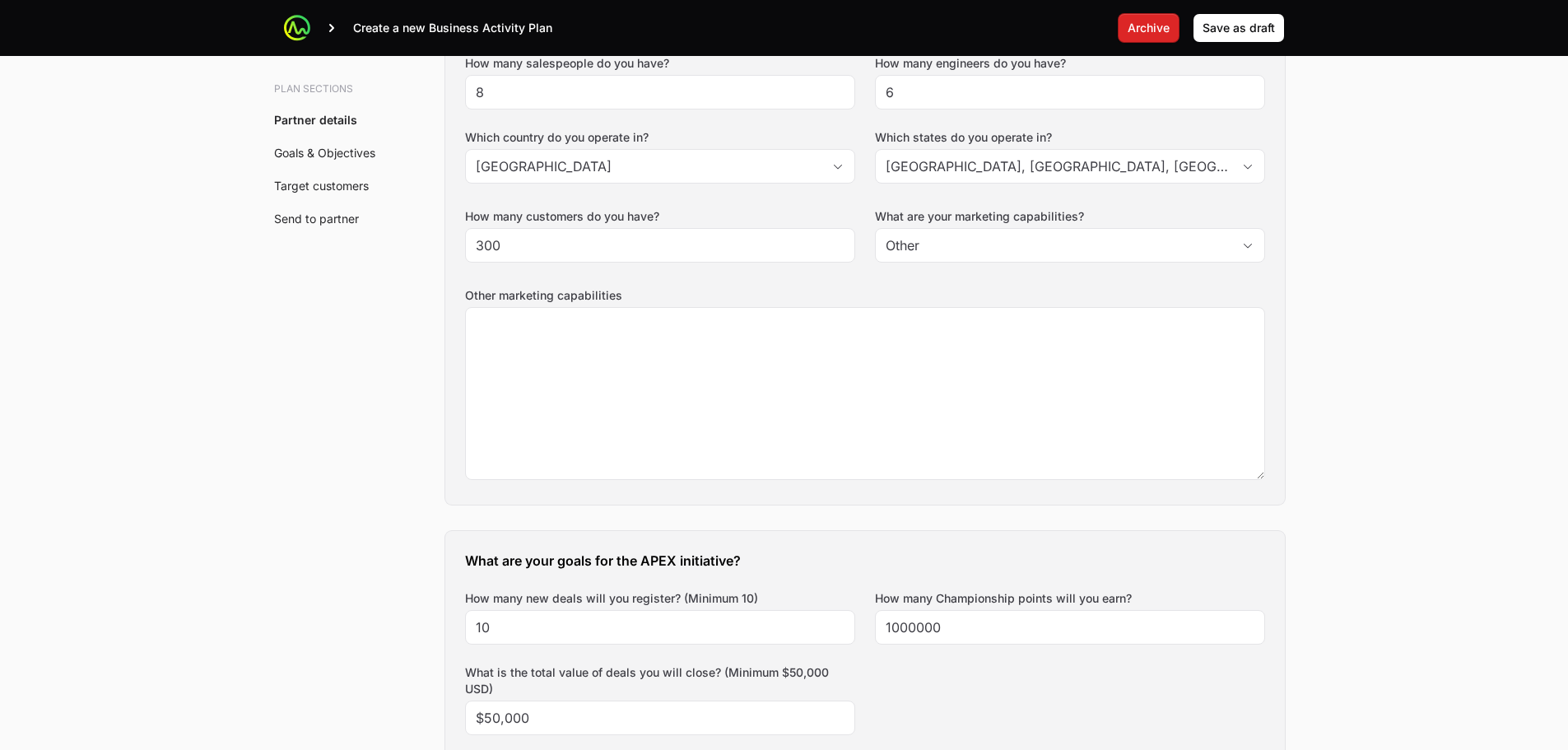
scroll to position [494, 0]
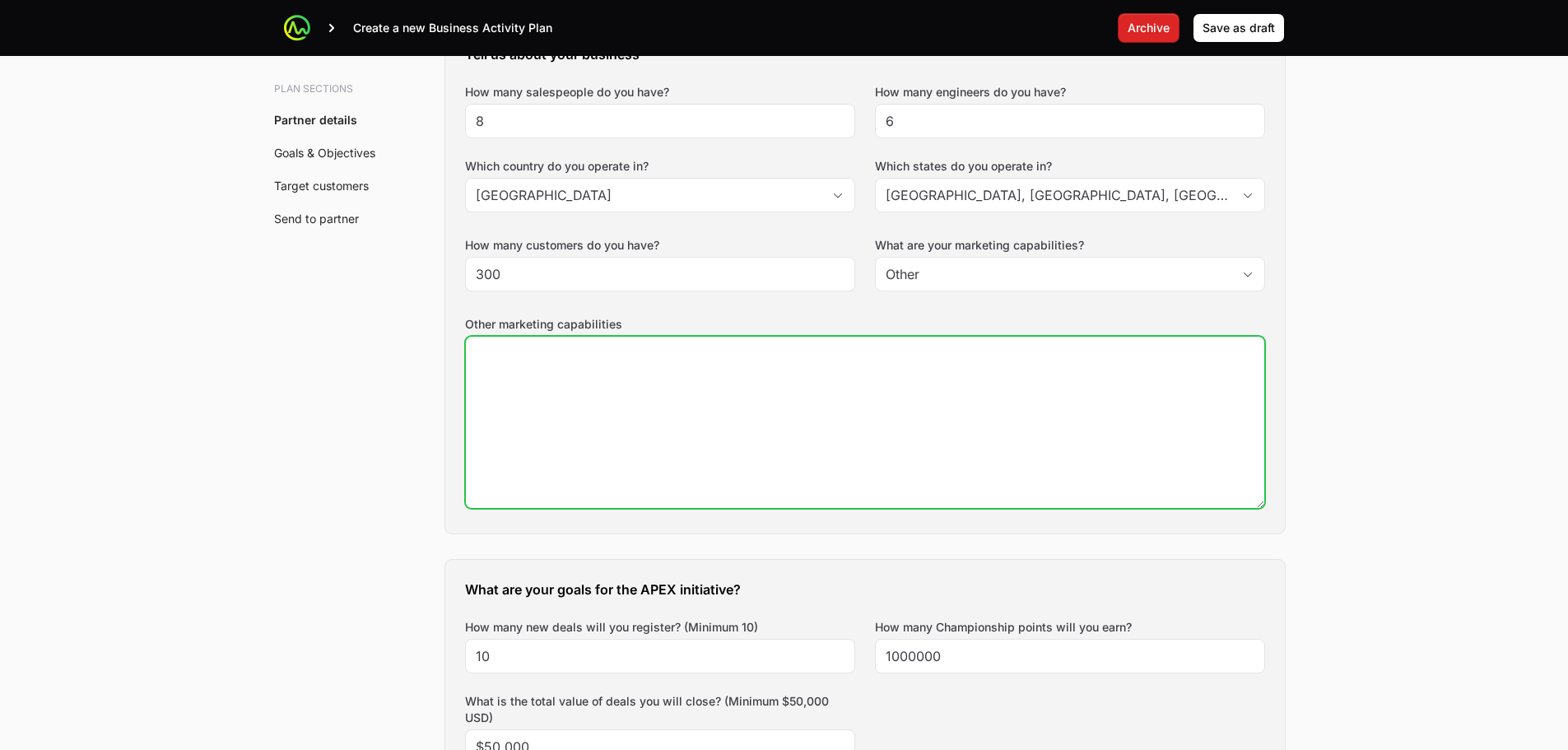
click at [635, 468] on textarea "Other marketing capabilities" at bounding box center [865, 422] width 798 height 171
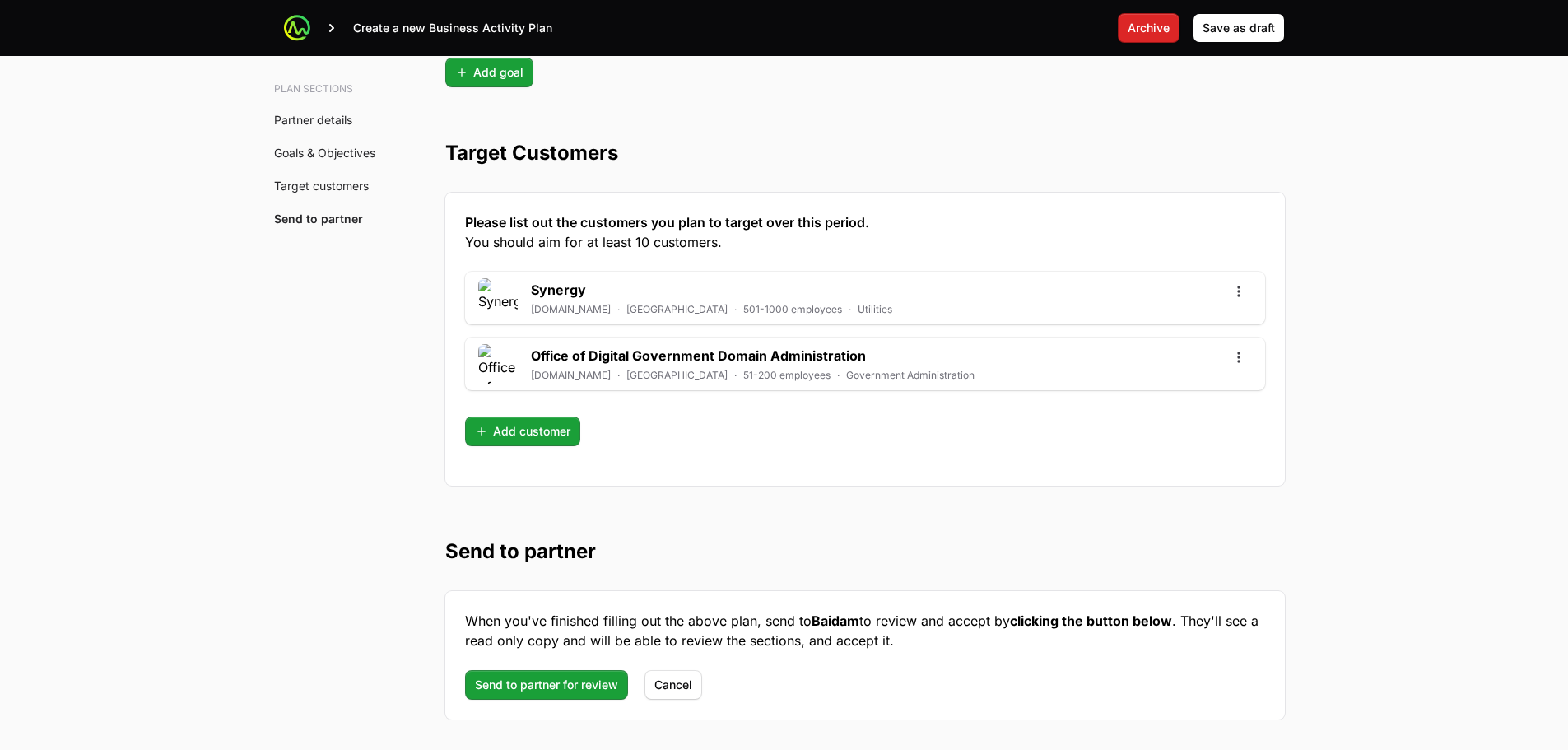
scroll to position [4622, 0]
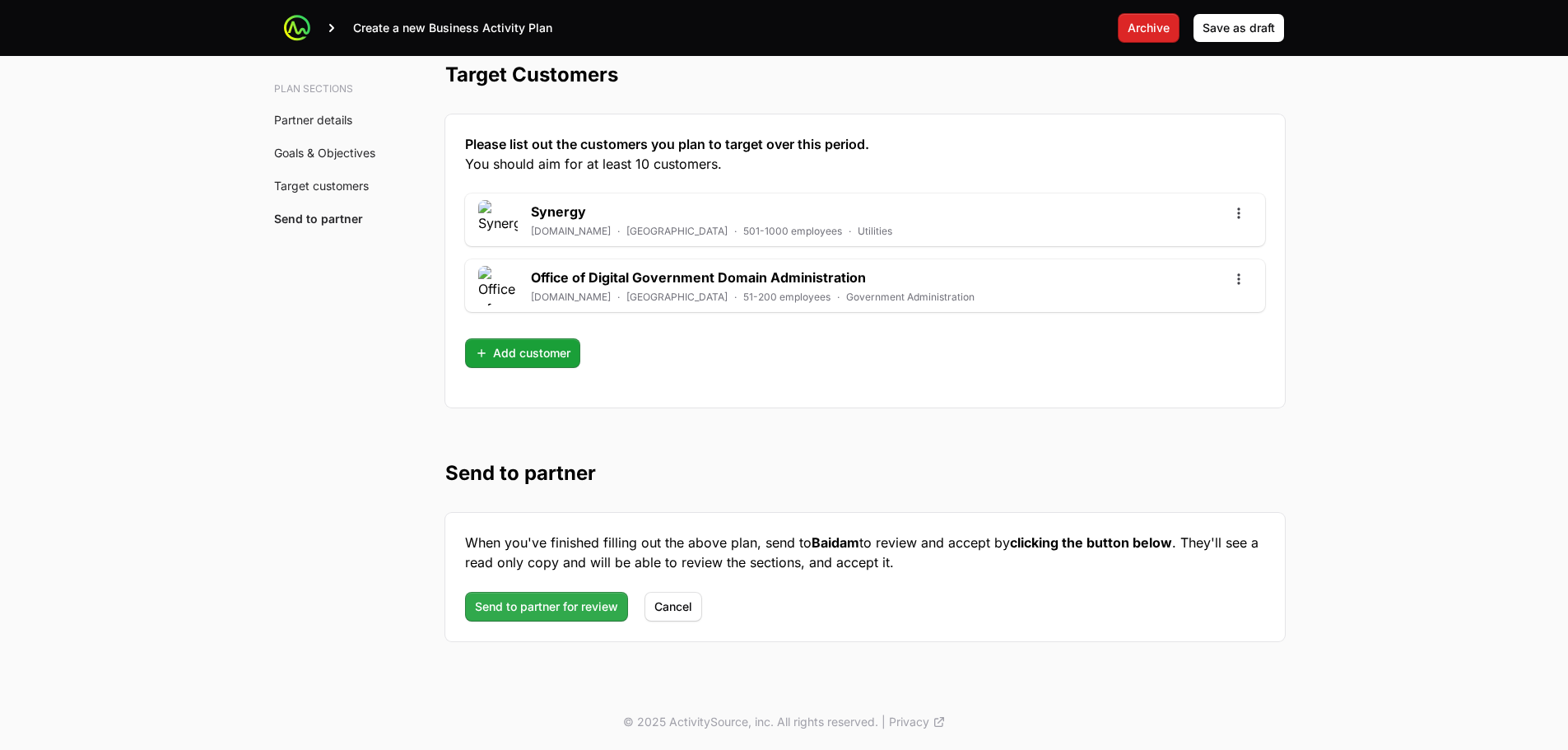
type textarea "-"
click at [569, 609] on span "Send to partner for review" at bounding box center [547, 606] width 143 height 19
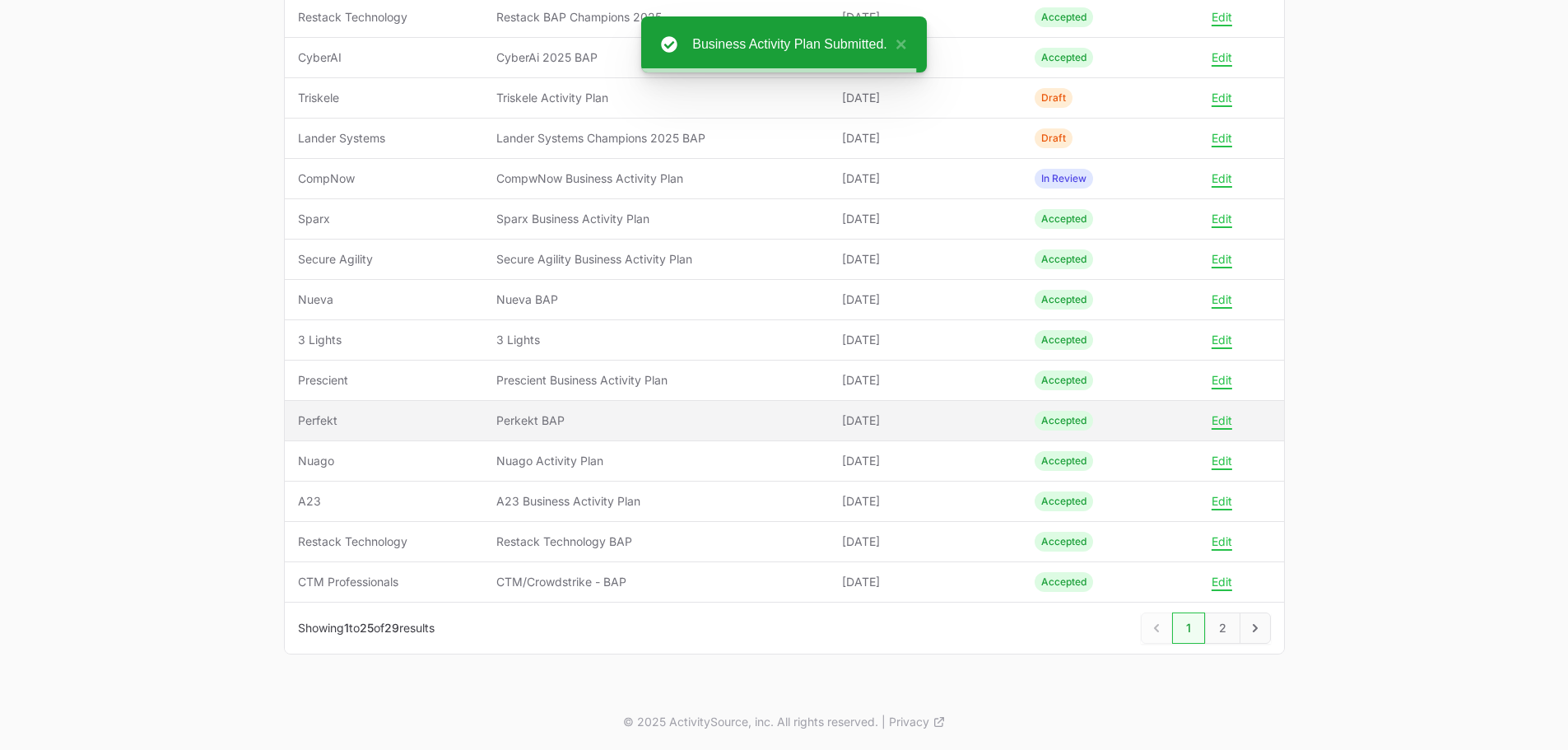
scroll to position [24, 0]
